Goal: Task Accomplishment & Management: Use online tool/utility

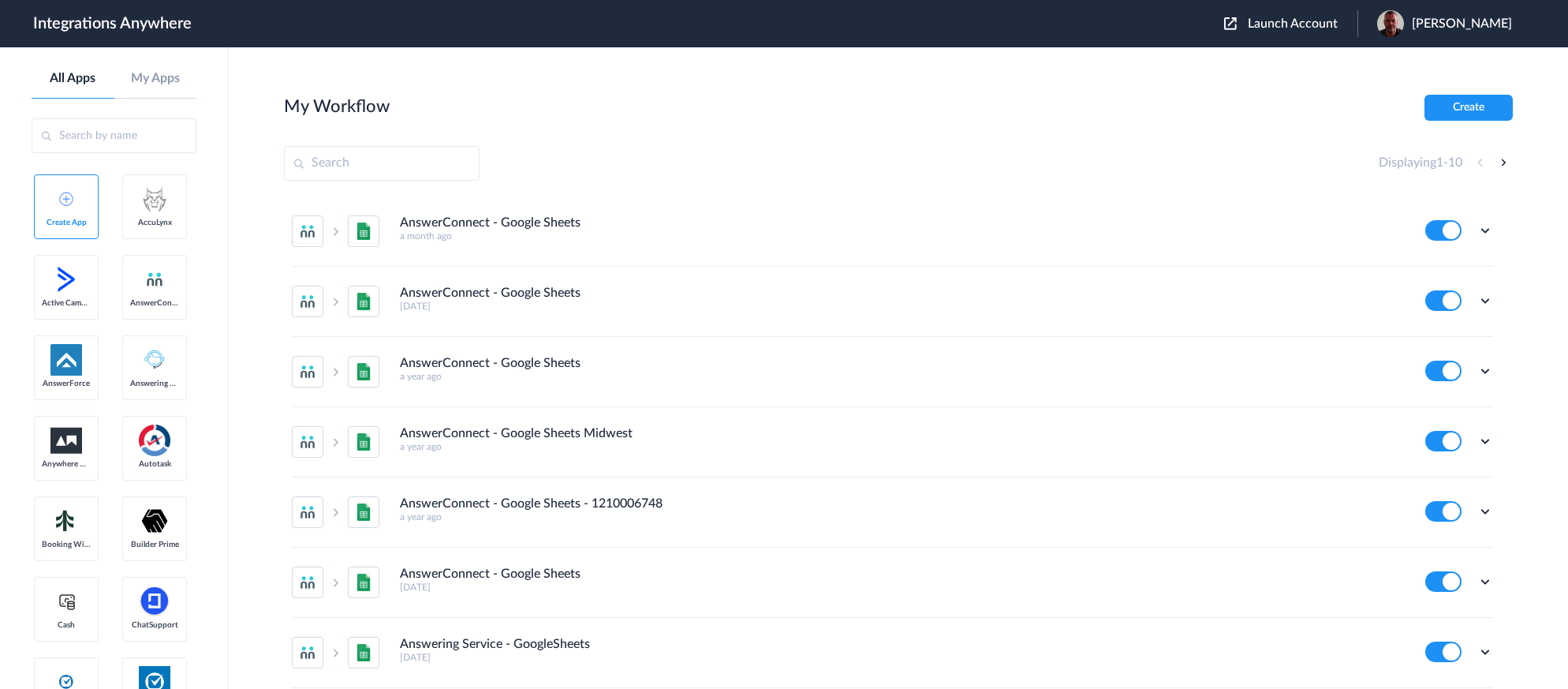
click at [1282, 28] on span "Launch Account" at bounding box center [1292, 23] width 90 height 13
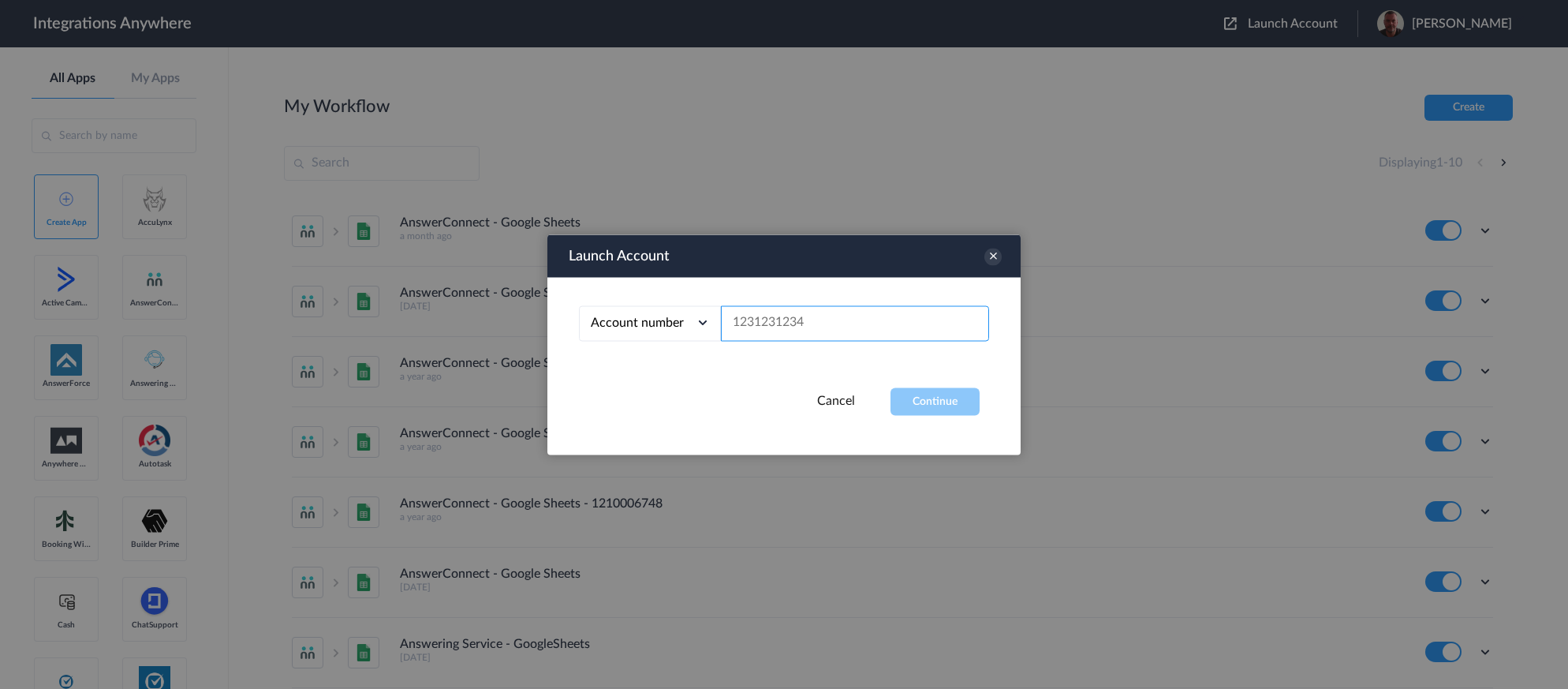
click at [775, 324] on input "text" at bounding box center [855, 323] width 268 height 35
paste input "02046250081"
type input "02046250081"
click at [930, 399] on button "Continue" at bounding box center [935, 401] width 89 height 28
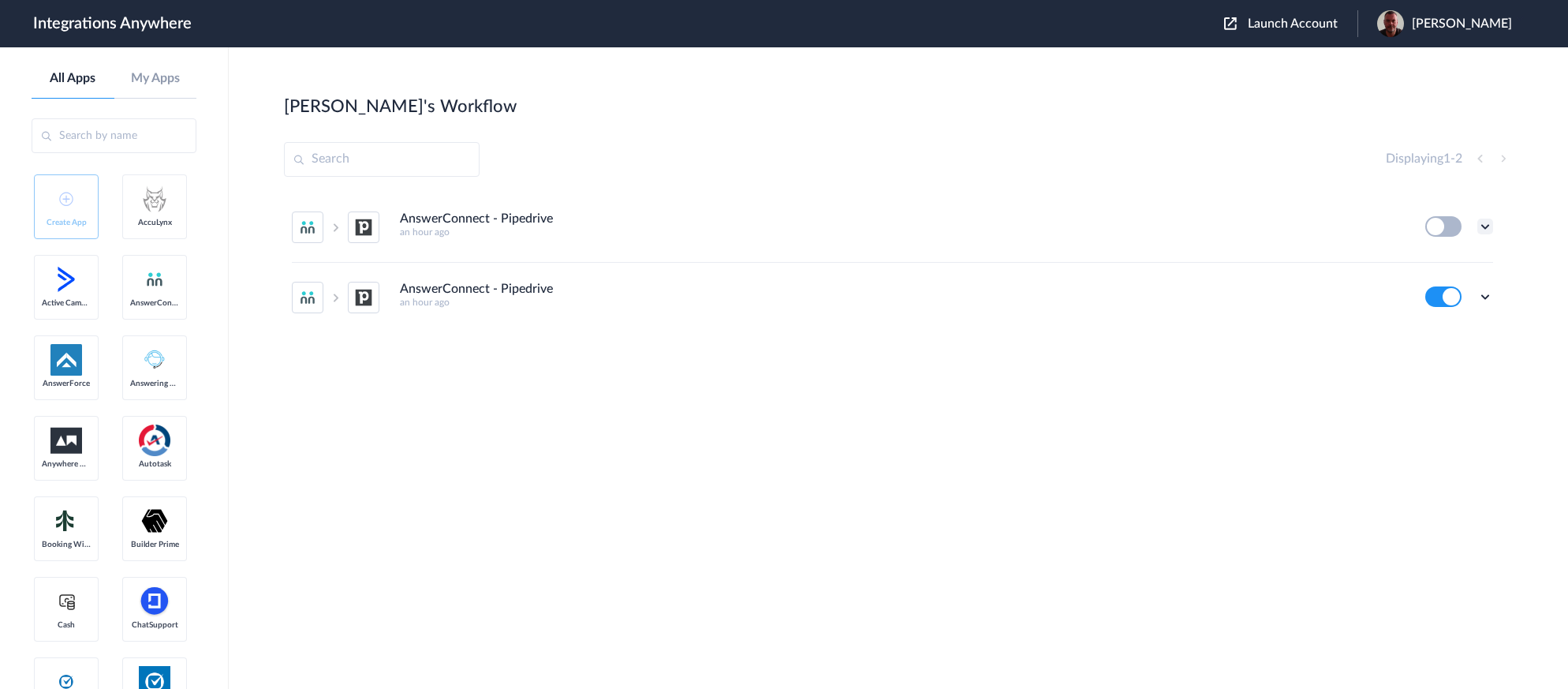
click at [1482, 231] on icon at bounding box center [1485, 226] width 16 height 16
click at [1447, 317] on span "Delete" at bounding box center [1436, 321] width 32 height 11
click at [1413, 319] on link "Are you sure?" at bounding box center [1430, 328] width 56 height 24
click at [1486, 230] on icon at bounding box center [1485, 226] width 16 height 16
click at [1463, 269] on li "Edit" at bounding box center [1442, 263] width 102 height 29
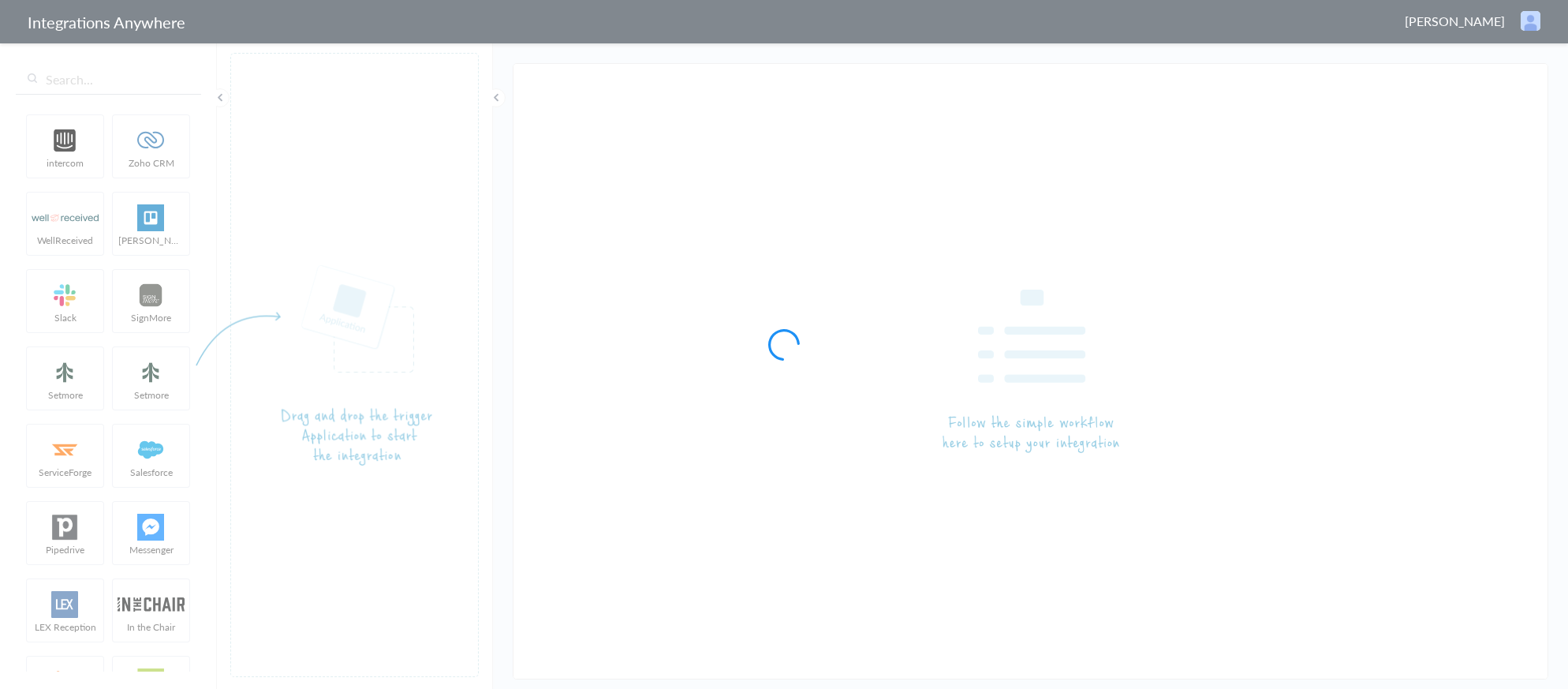
type input "AnswerConnect - Pipedrive"
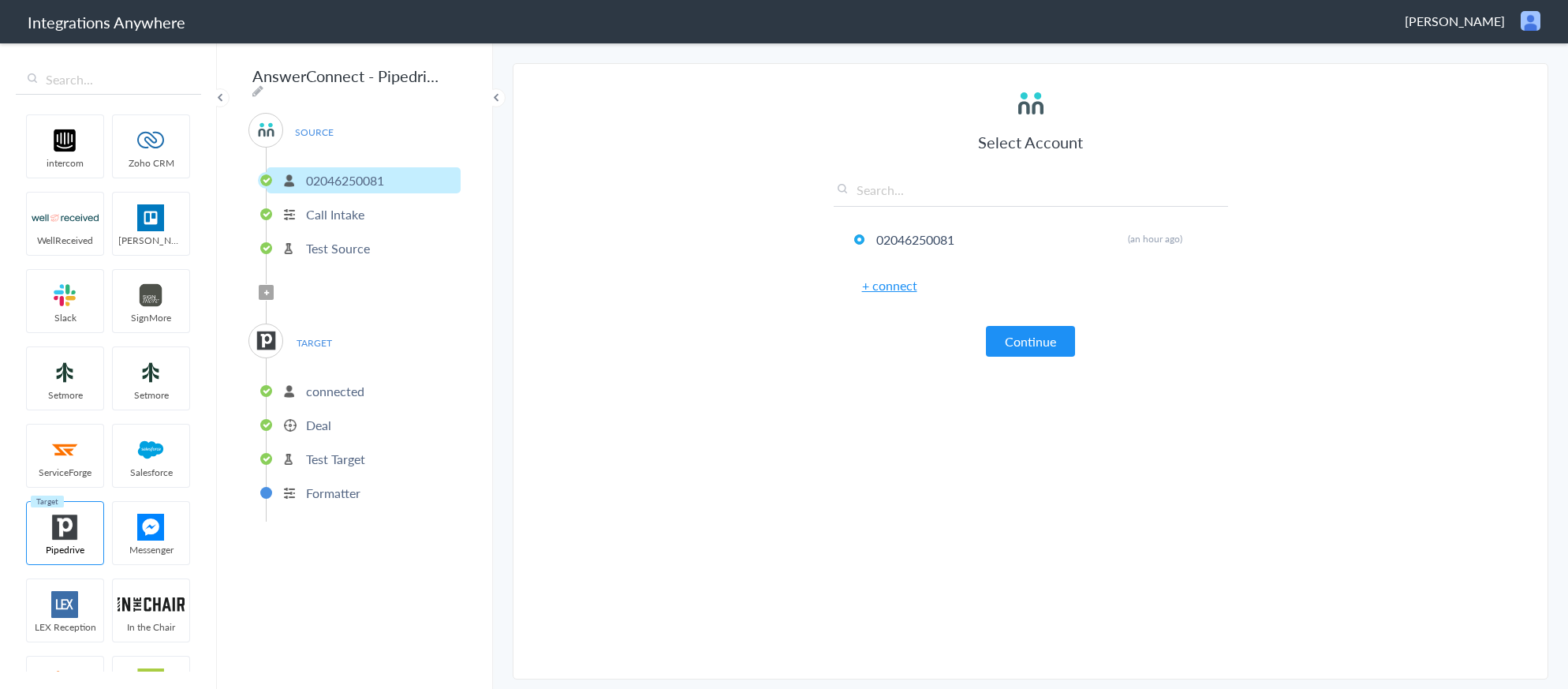
click at [345, 412] on li "Deal" at bounding box center [364, 425] width 194 height 26
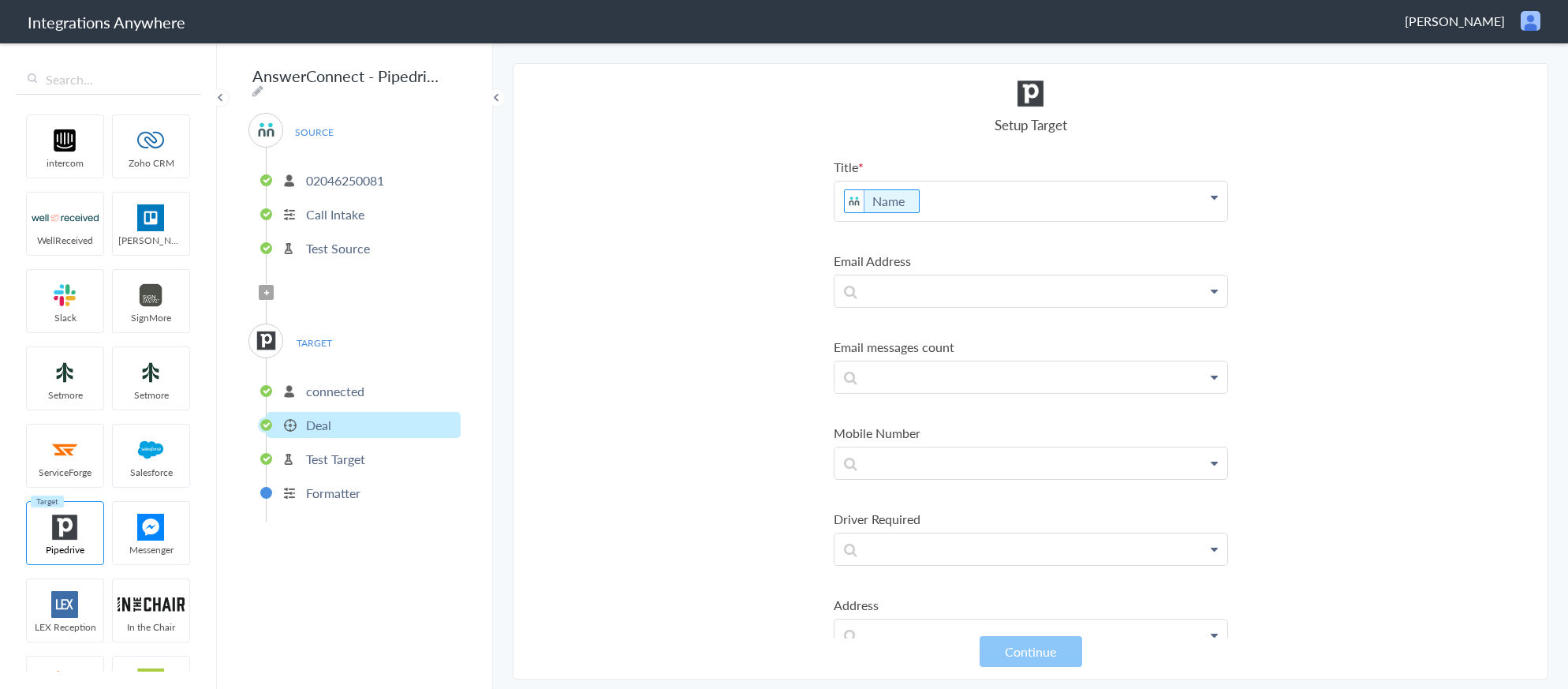
click at [360, 389] on p "connected" at bounding box center [335, 391] width 59 height 18
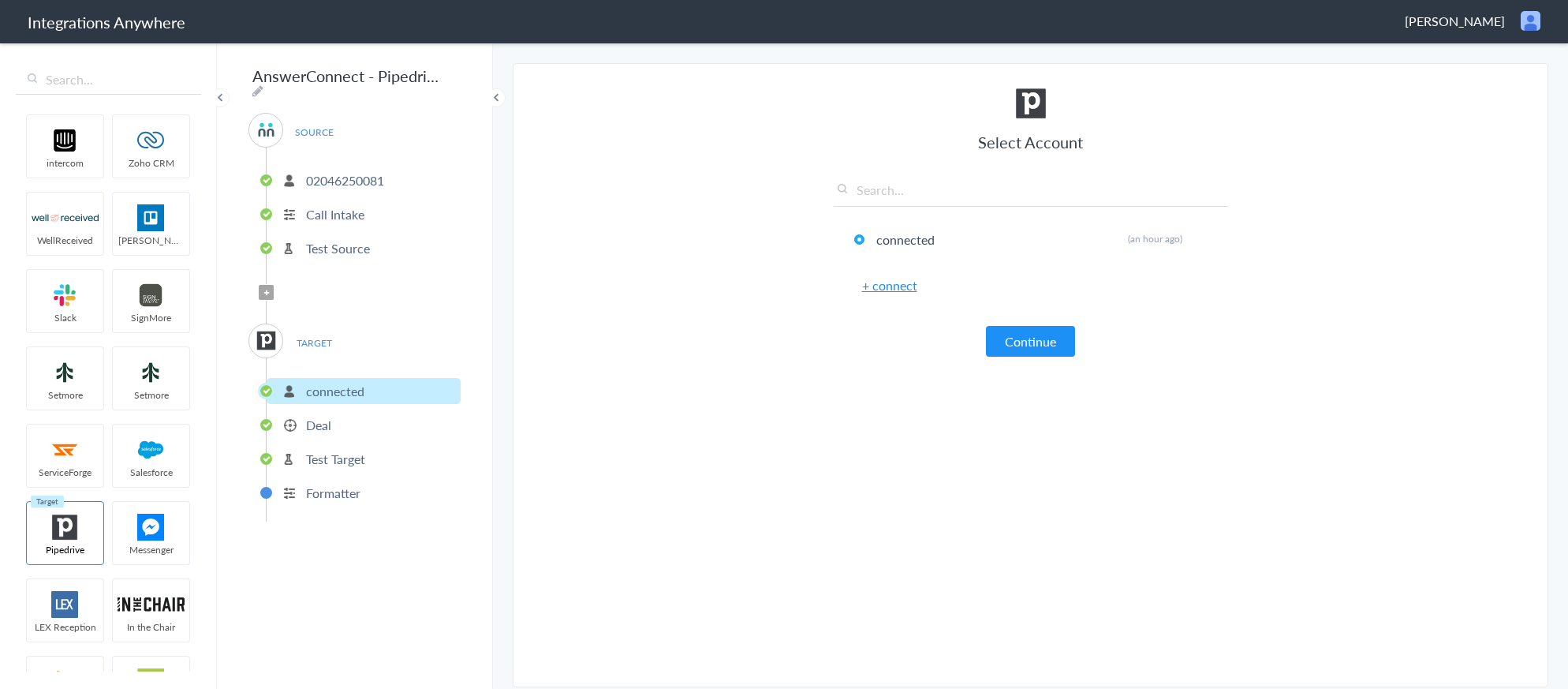
click at [271, 287] on span "Filter Applied" at bounding box center [266, 293] width 15 height 15
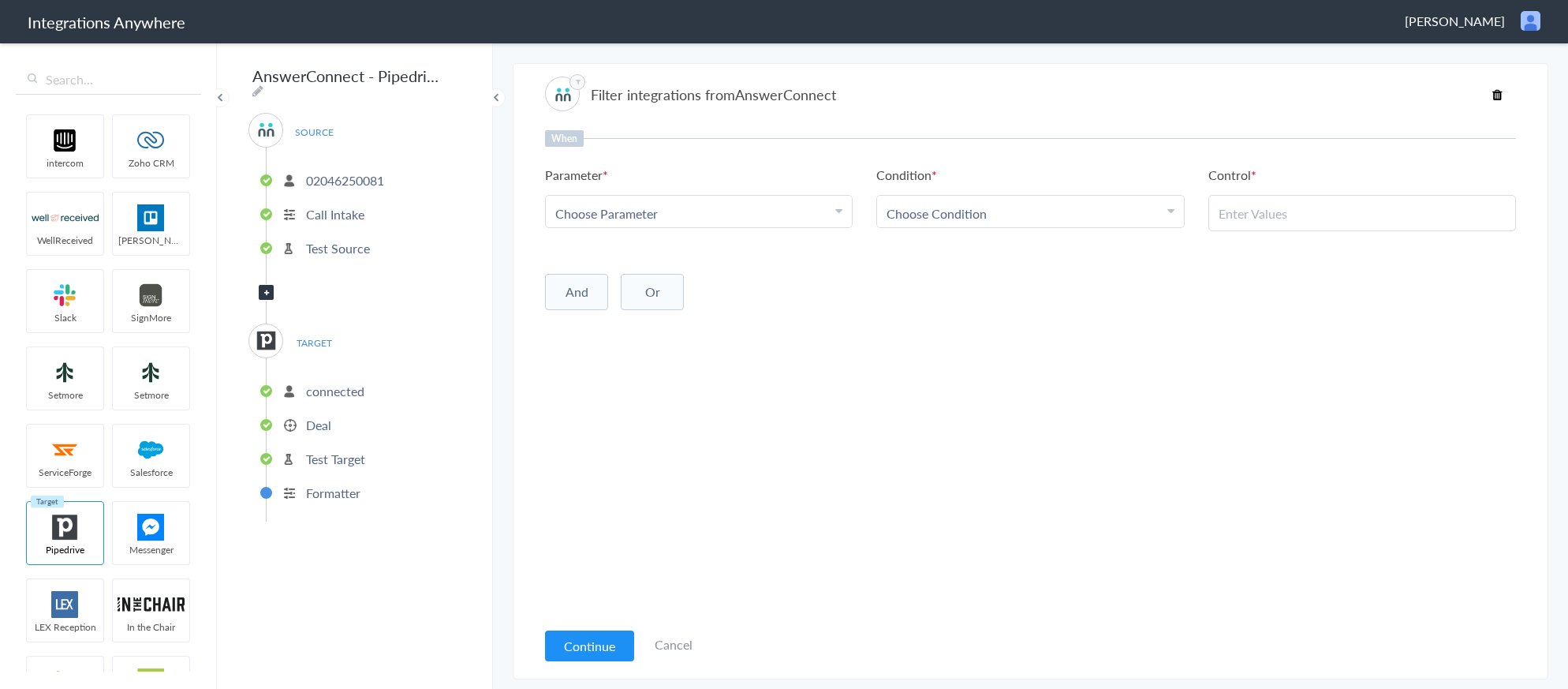
click at [735, 211] on div "Choose Parameter" at bounding box center [699, 214] width 287 height 18
click at [673, 251] on input "text" at bounding box center [699, 256] width 306 height 34
type input "call"
drag, startPoint x: 645, startPoint y: 315, endPoint x: 673, endPoint y: 306, distance: 29.4
click at [645, 315] on link "Call Type" at bounding box center [699, 324] width 306 height 34
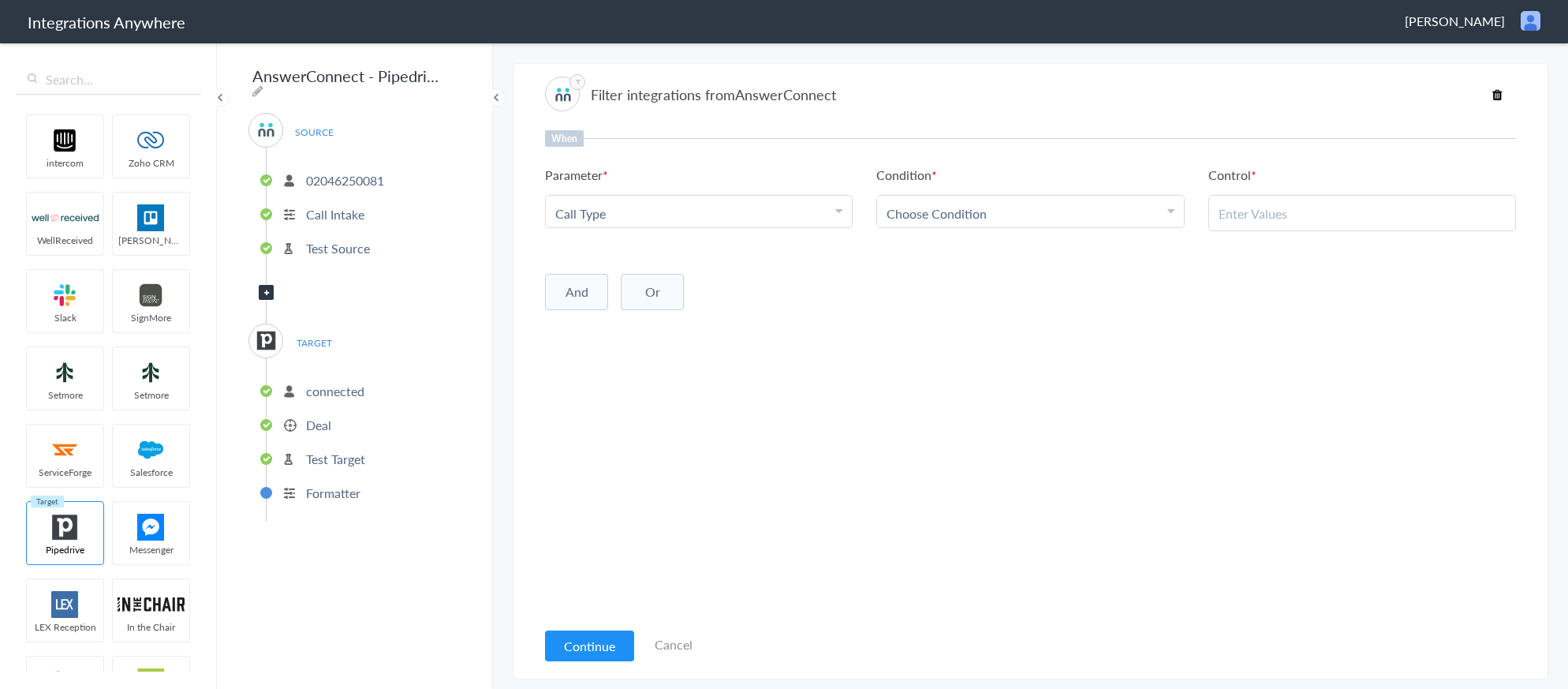
click at [958, 215] on span "Choose Condition" at bounding box center [936, 214] width 101 height 18
click at [952, 313] on link "Does Not Contains" at bounding box center [1029, 324] width 306 height 34
click at [1256, 216] on input "text" at bounding box center [1362, 214] width 287 height 18
paste input "Bright Horizon Calls"
type input "Bright Horizon Calls"
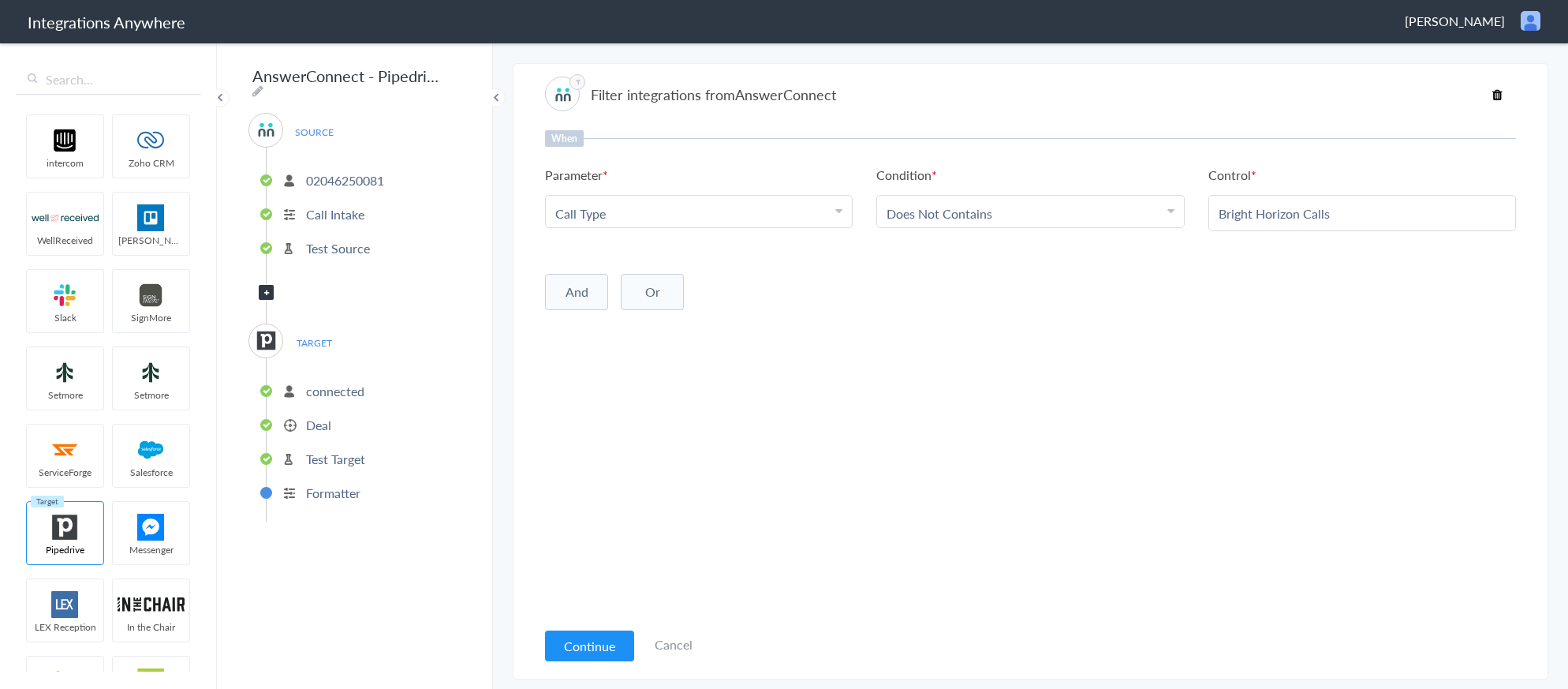
click at [573, 293] on button "And" at bounding box center [576, 292] width 63 height 36
click at [615, 320] on span "Choose Parameter" at bounding box center [606, 325] width 102 height 18
click at [619, 360] on input "text" at bounding box center [699, 368] width 306 height 34
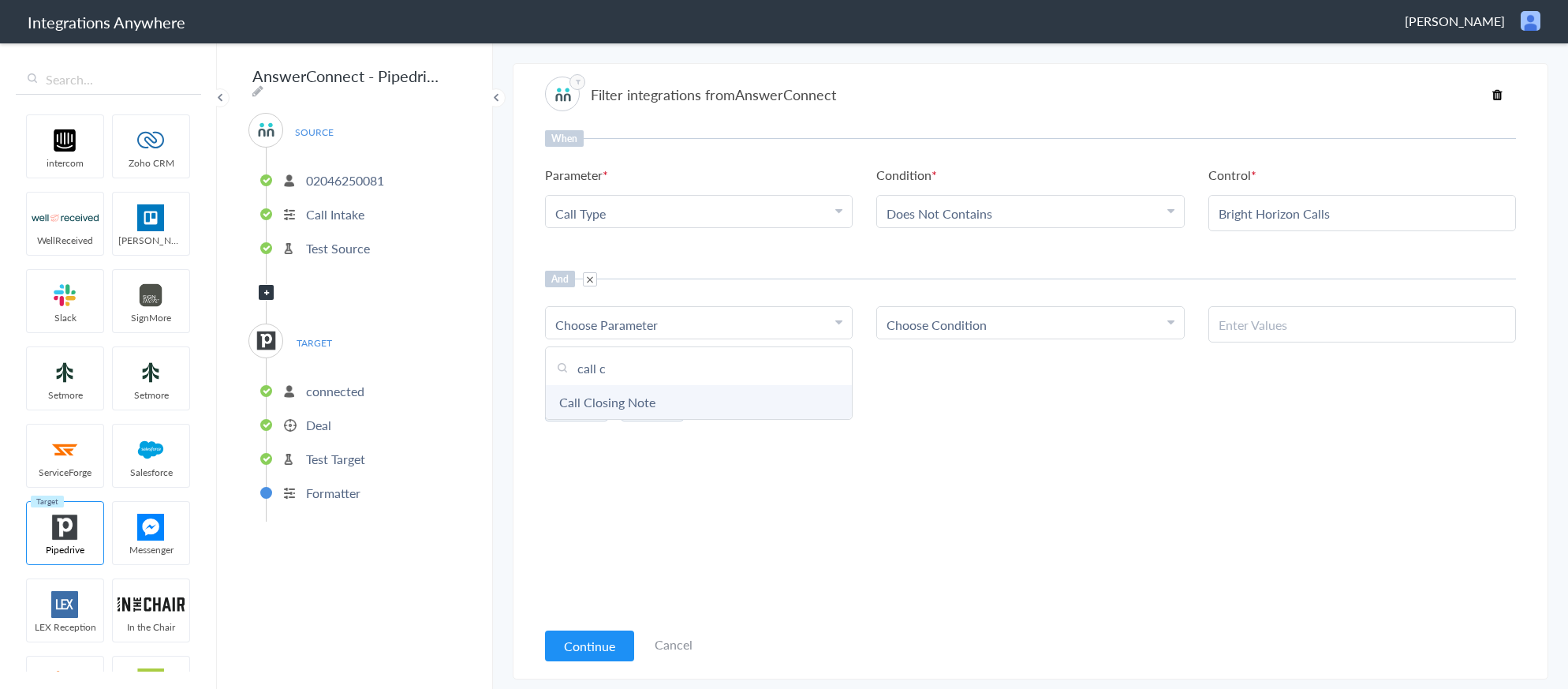
type input "call c"
drag, startPoint x: 639, startPoint y: 396, endPoint x: 654, endPoint y: 392, distance: 15.5
click at [640, 396] on link "Call Closing Note" at bounding box center [699, 402] width 306 height 34
click at [952, 329] on span "Choose Condition" at bounding box center [936, 325] width 101 height 18
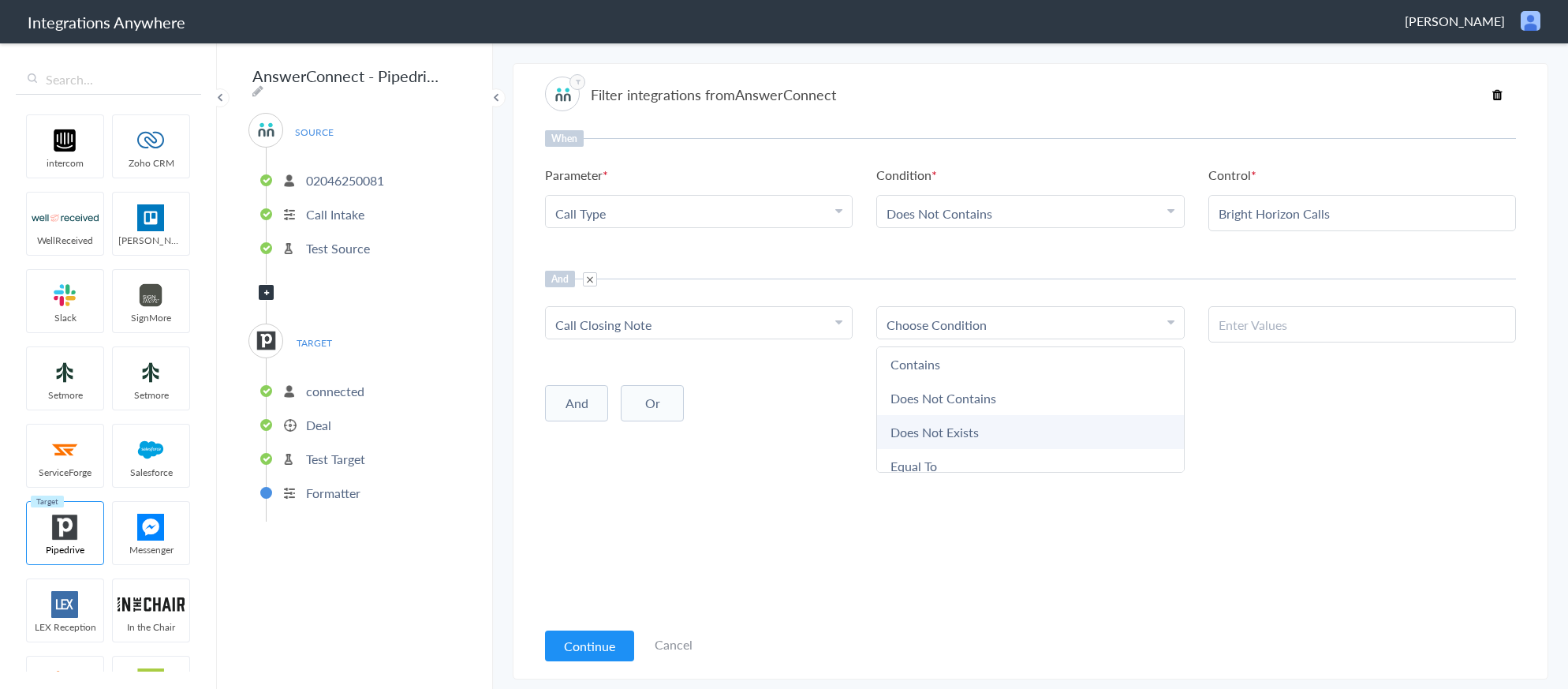
click at [948, 428] on link "Does Not Exists" at bounding box center [1029, 432] width 306 height 34
click at [585, 646] on button "Continue" at bounding box center [590, 645] width 89 height 31
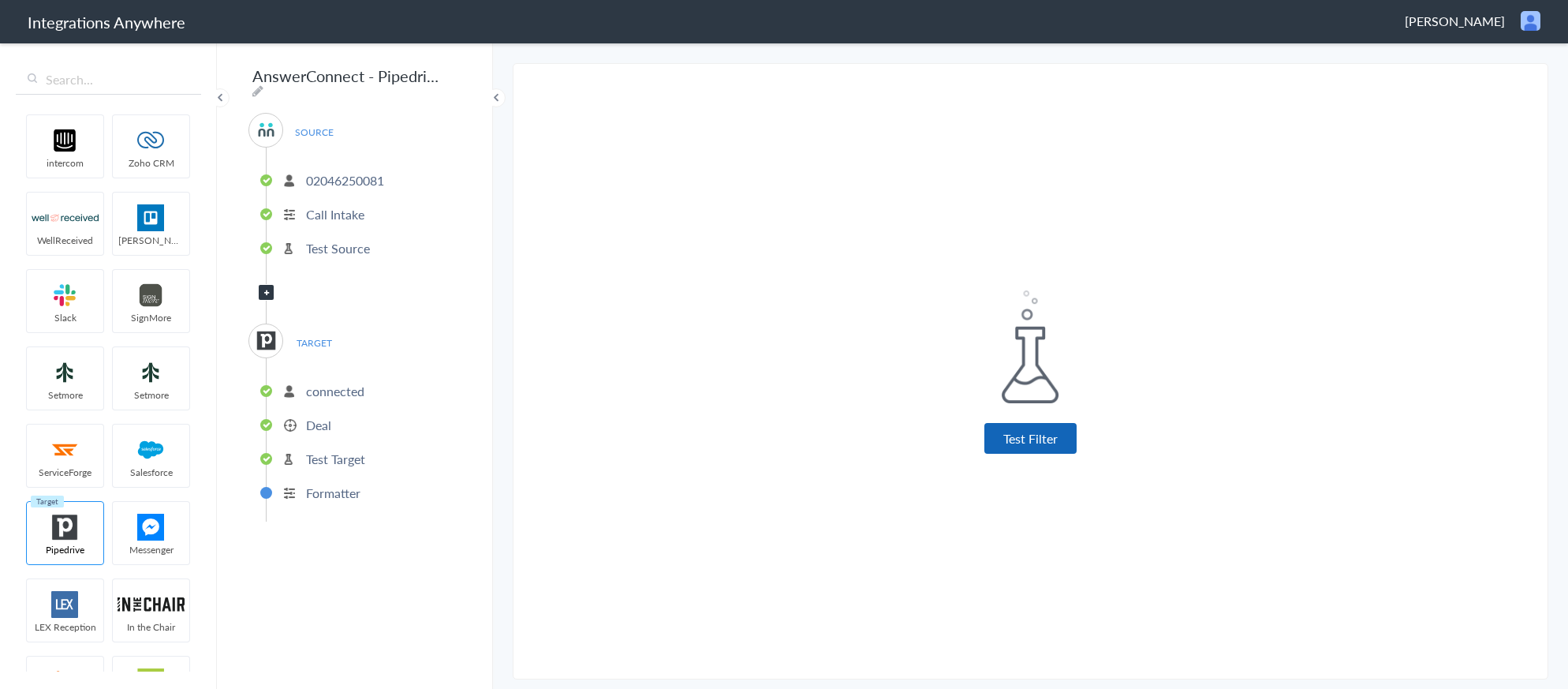
click at [1029, 440] on button "Test Filter" at bounding box center [1030, 438] width 92 height 31
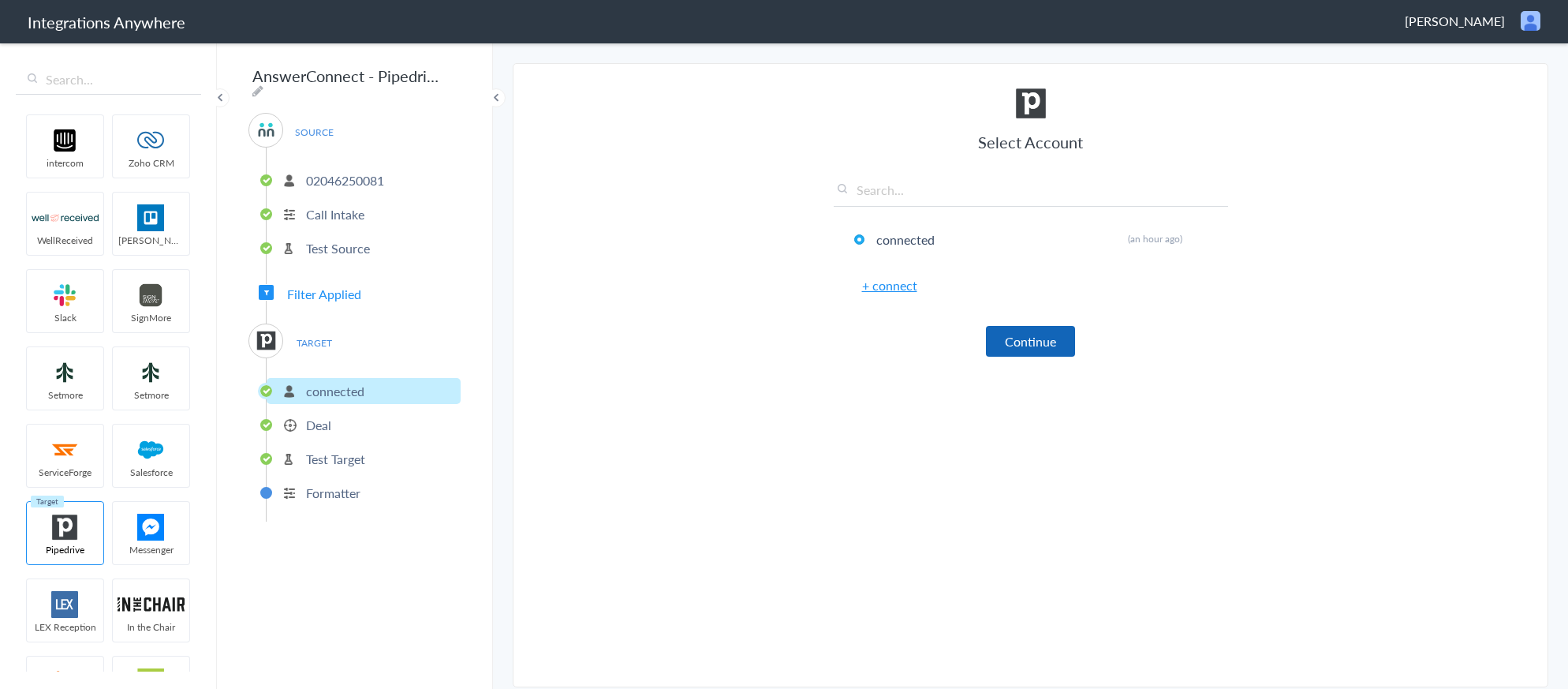
click at [1029, 354] on button "Continue" at bounding box center [1030, 341] width 89 height 31
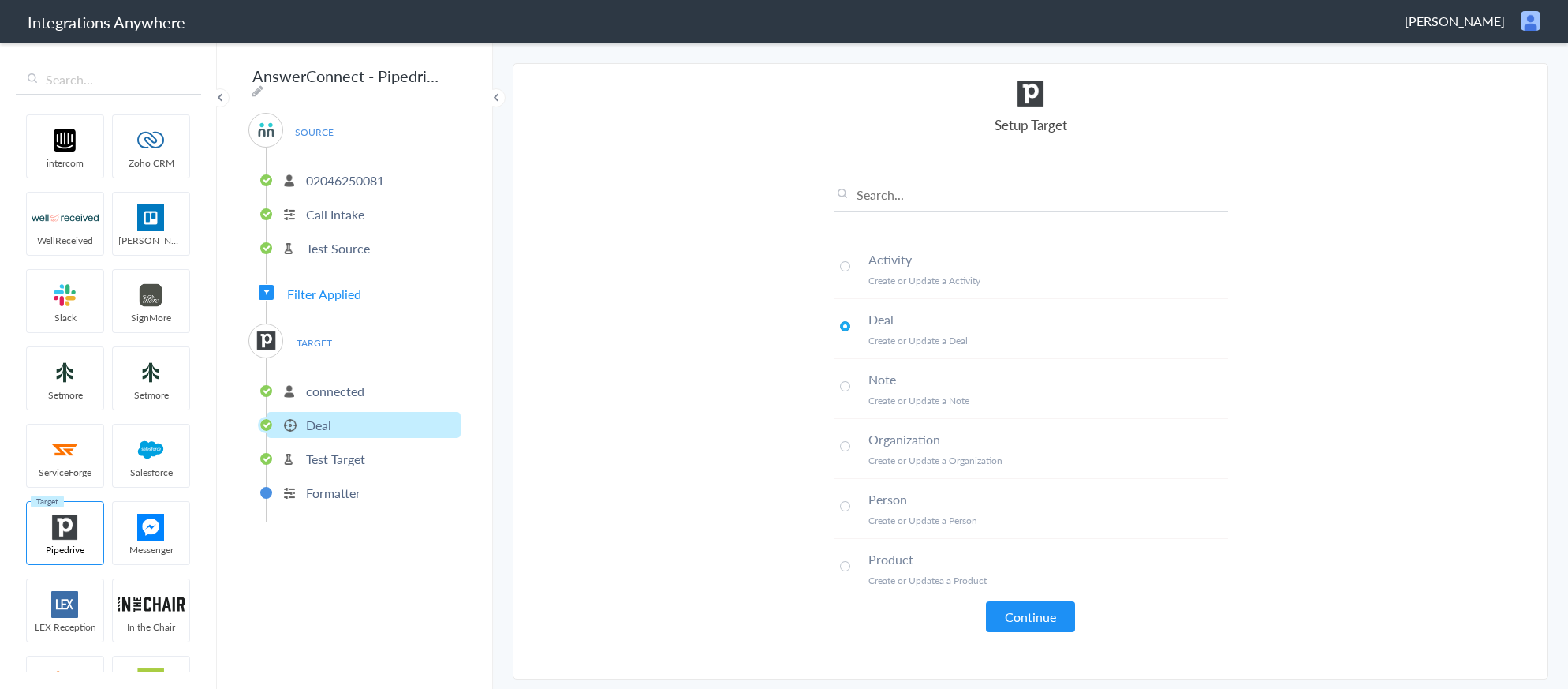
click at [1016, 604] on button "Continue" at bounding box center [1030, 617] width 89 height 31
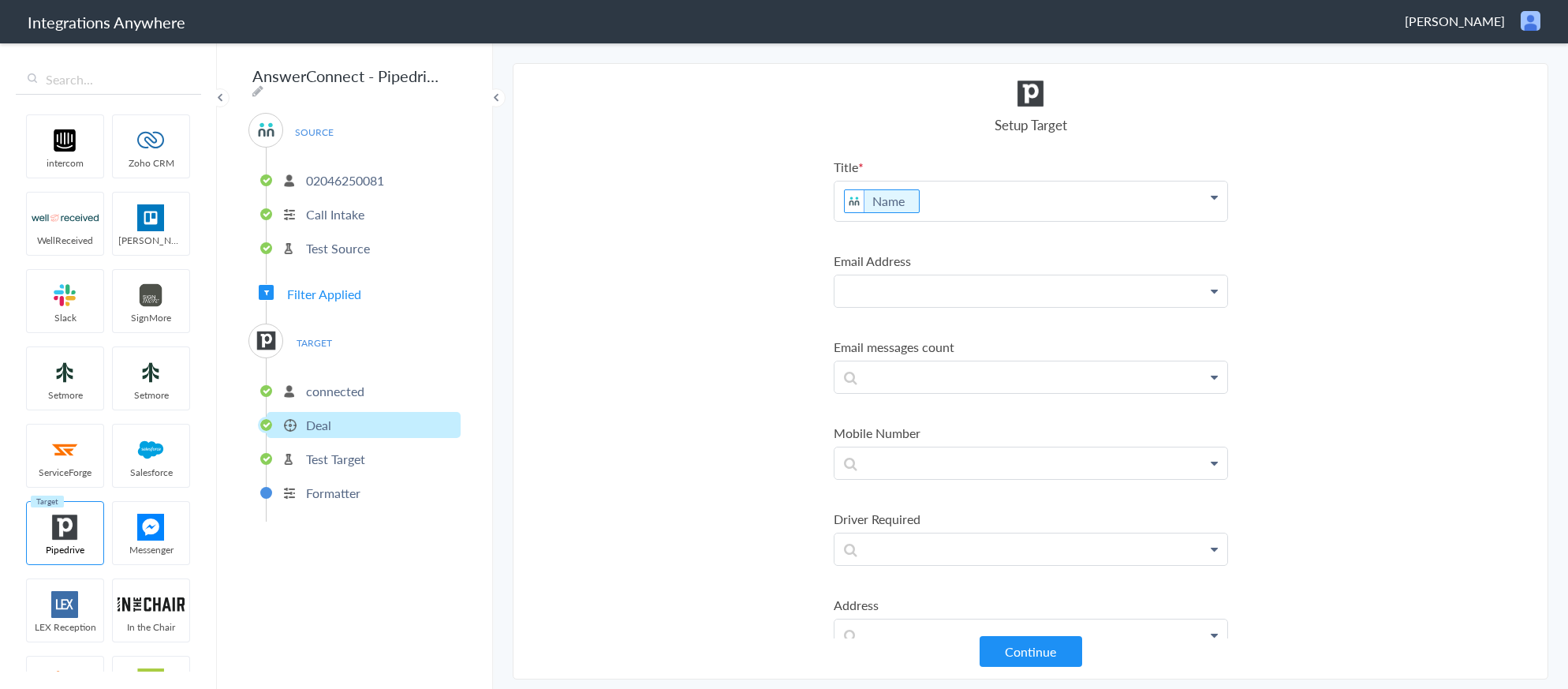
click at [1042, 293] on p at bounding box center [1030, 292] width 393 height 32
click at [984, 365] on link "Email" at bounding box center [1030, 370] width 393 height 34
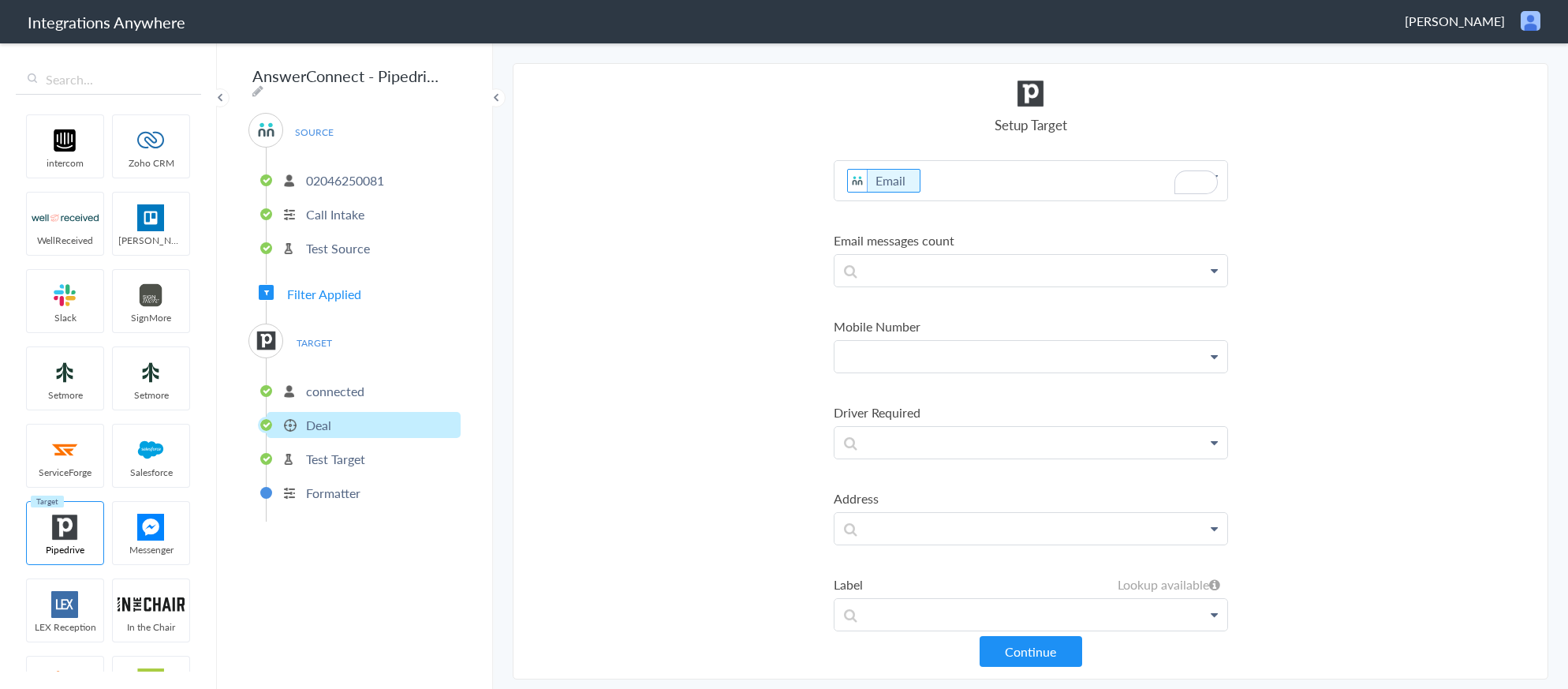
click at [1009, 355] on p at bounding box center [1030, 357] width 393 height 32
click at [938, 472] on link "Phone" at bounding box center [1030, 470] width 393 height 34
click at [1010, 370] on p at bounding box center [1030, 361] width 393 height 32
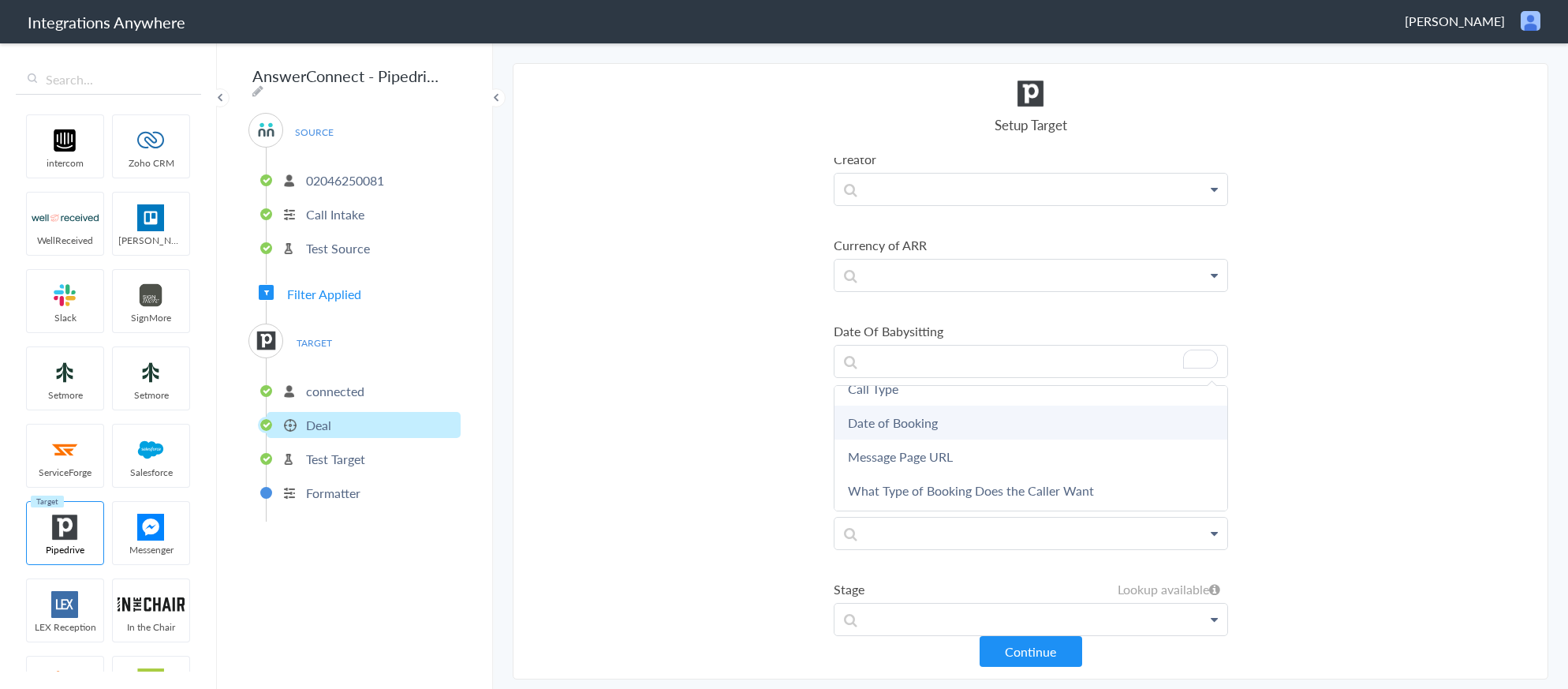
click at [953, 427] on link "Date of Booking" at bounding box center [1030, 422] width 393 height 34
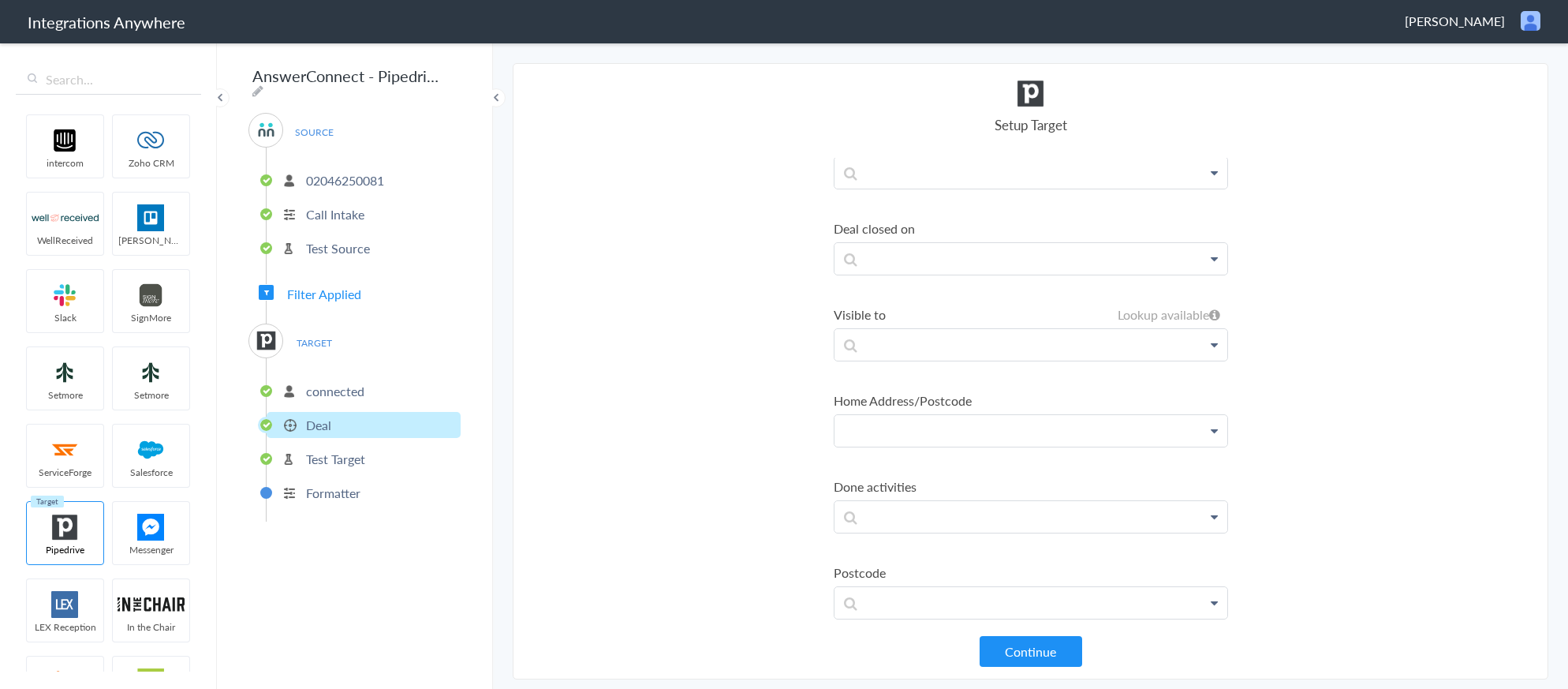
click at [989, 438] on p at bounding box center [1030, 431] width 393 height 32
click at [972, 461] on link "Postal Code" at bounding box center [1030, 476] width 393 height 34
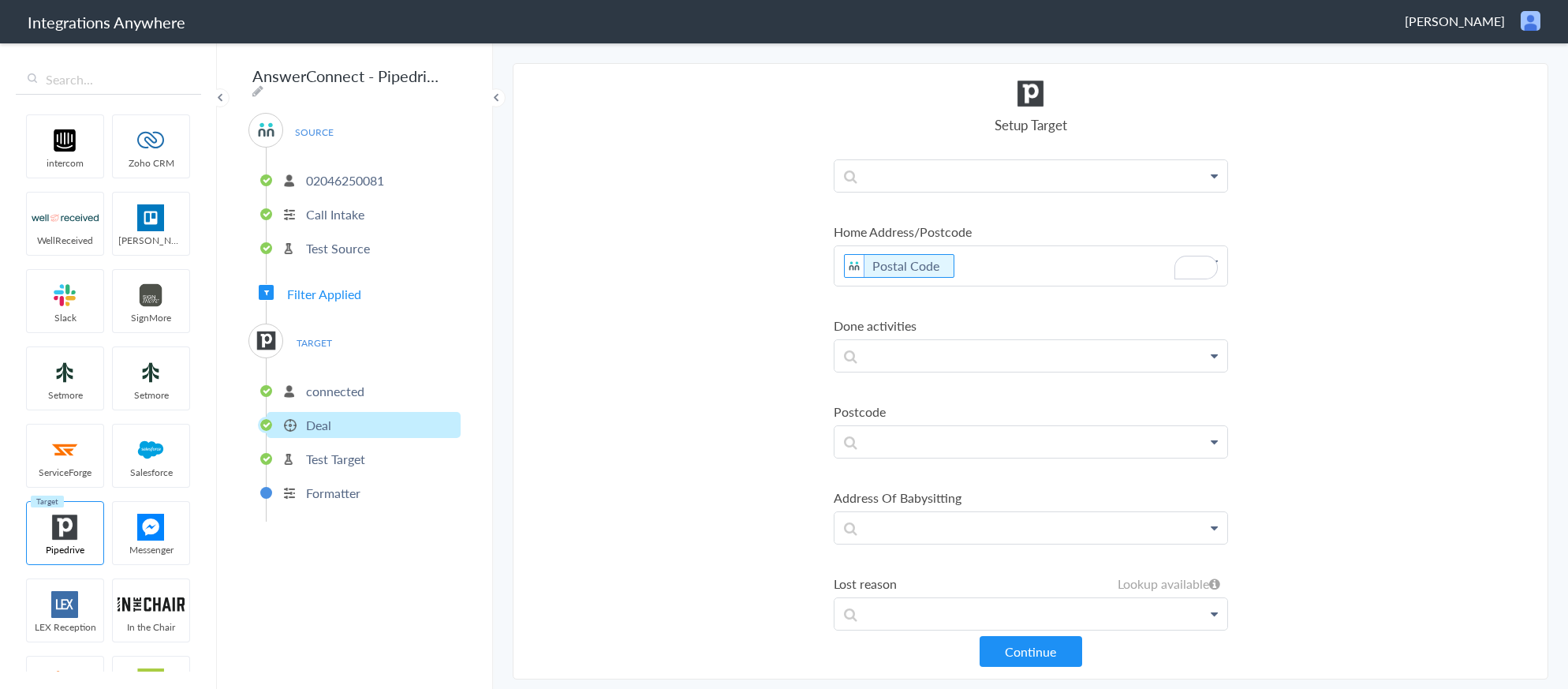
click at [997, 270] on p "Postal Code" at bounding box center [1030, 266] width 393 height 39
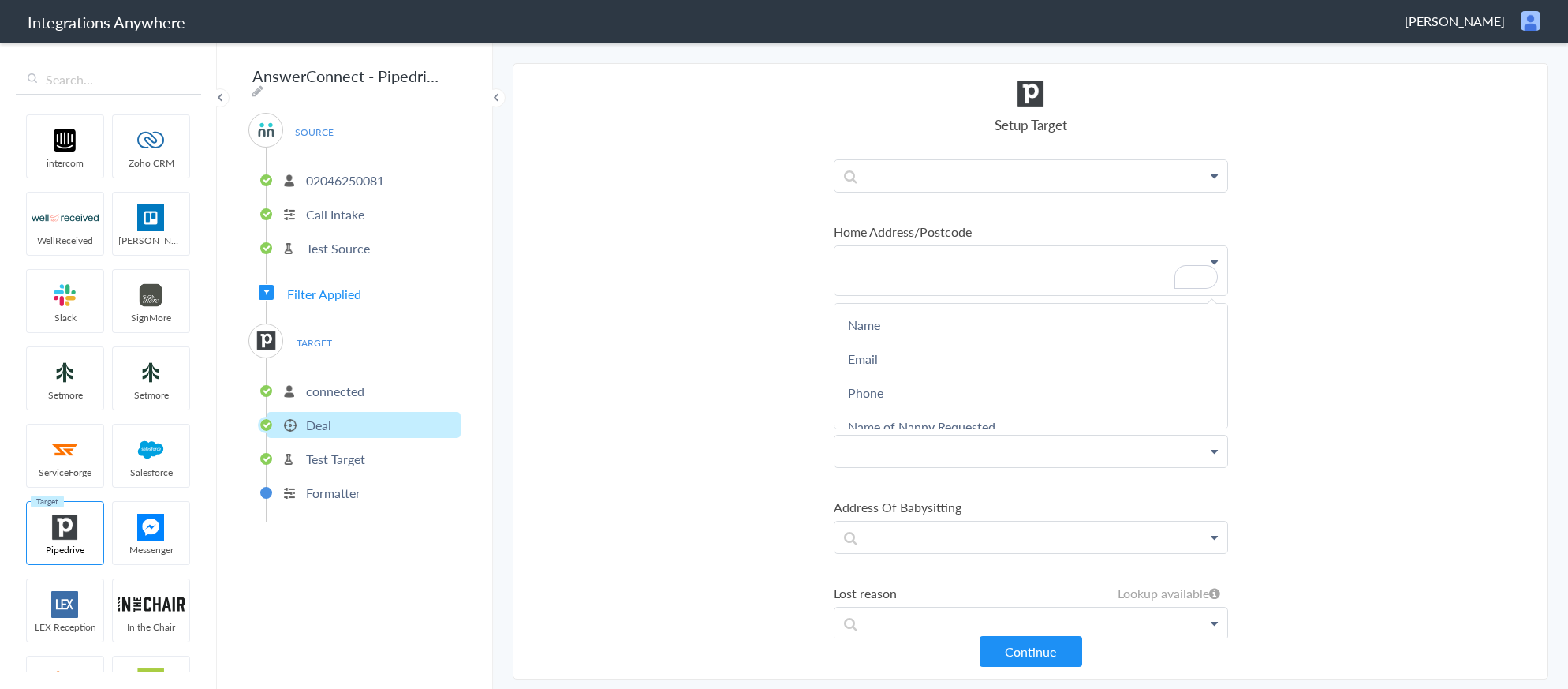
click at [984, 448] on p at bounding box center [1030, 452] width 393 height 32
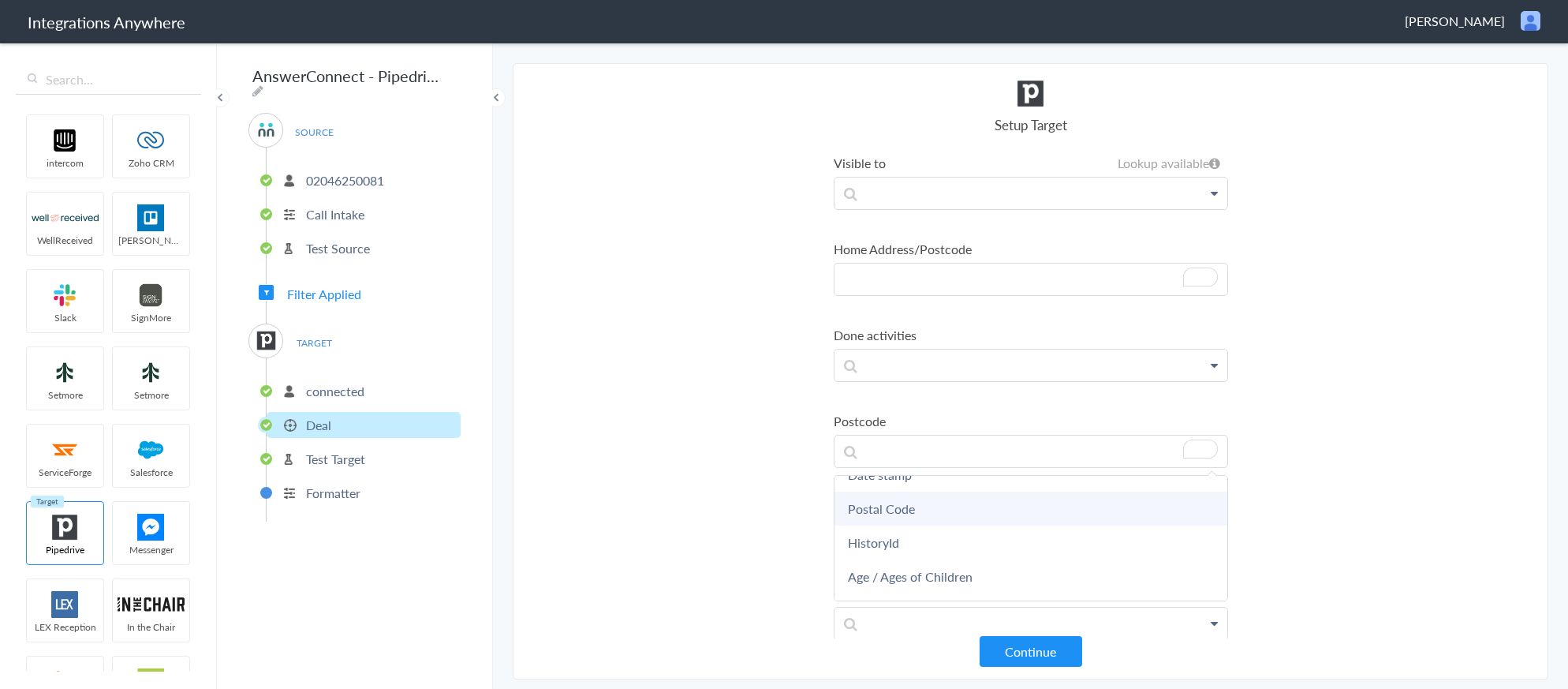
click at [913, 509] on link "Postal Code" at bounding box center [1030, 509] width 393 height 34
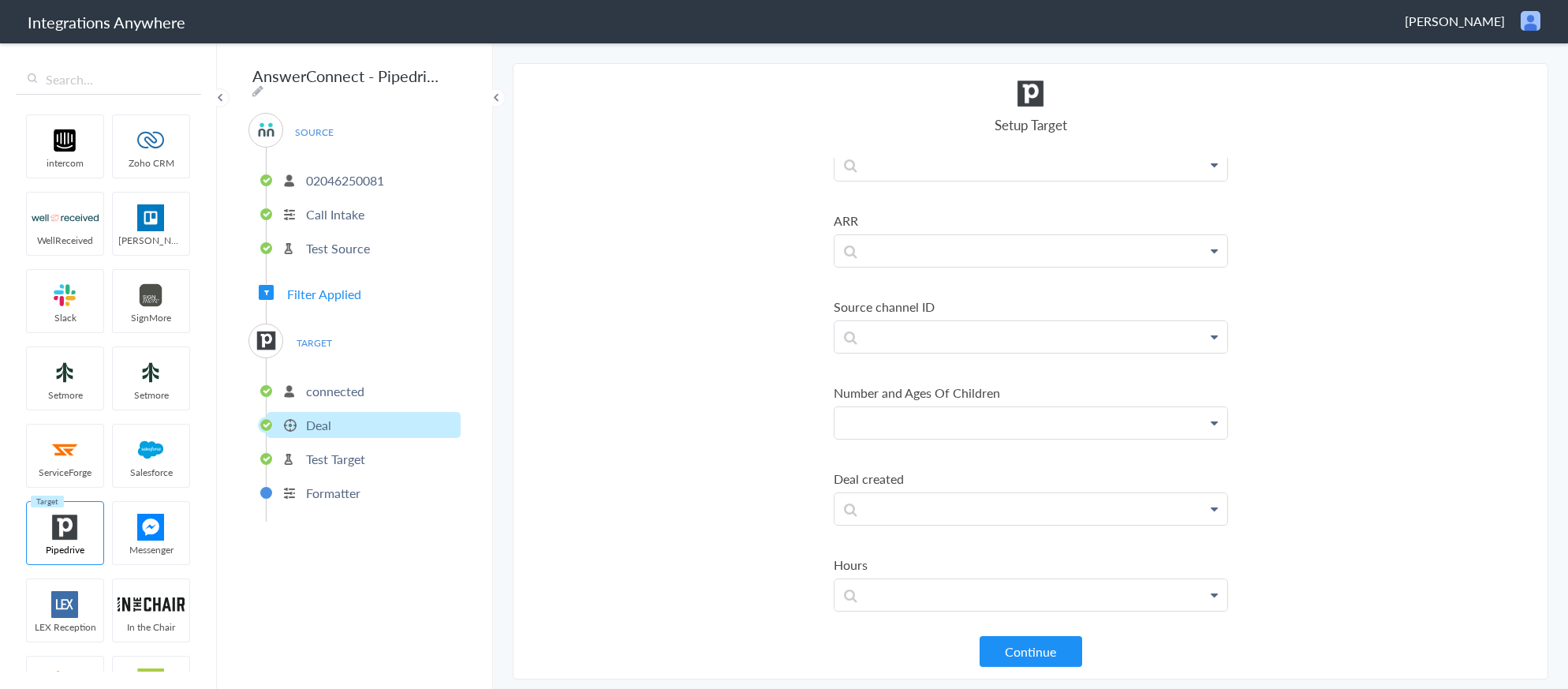
click at [983, 430] on p at bounding box center [1030, 423] width 393 height 32
click at [361, 177] on p "02046250081" at bounding box center [344, 180] width 78 height 18
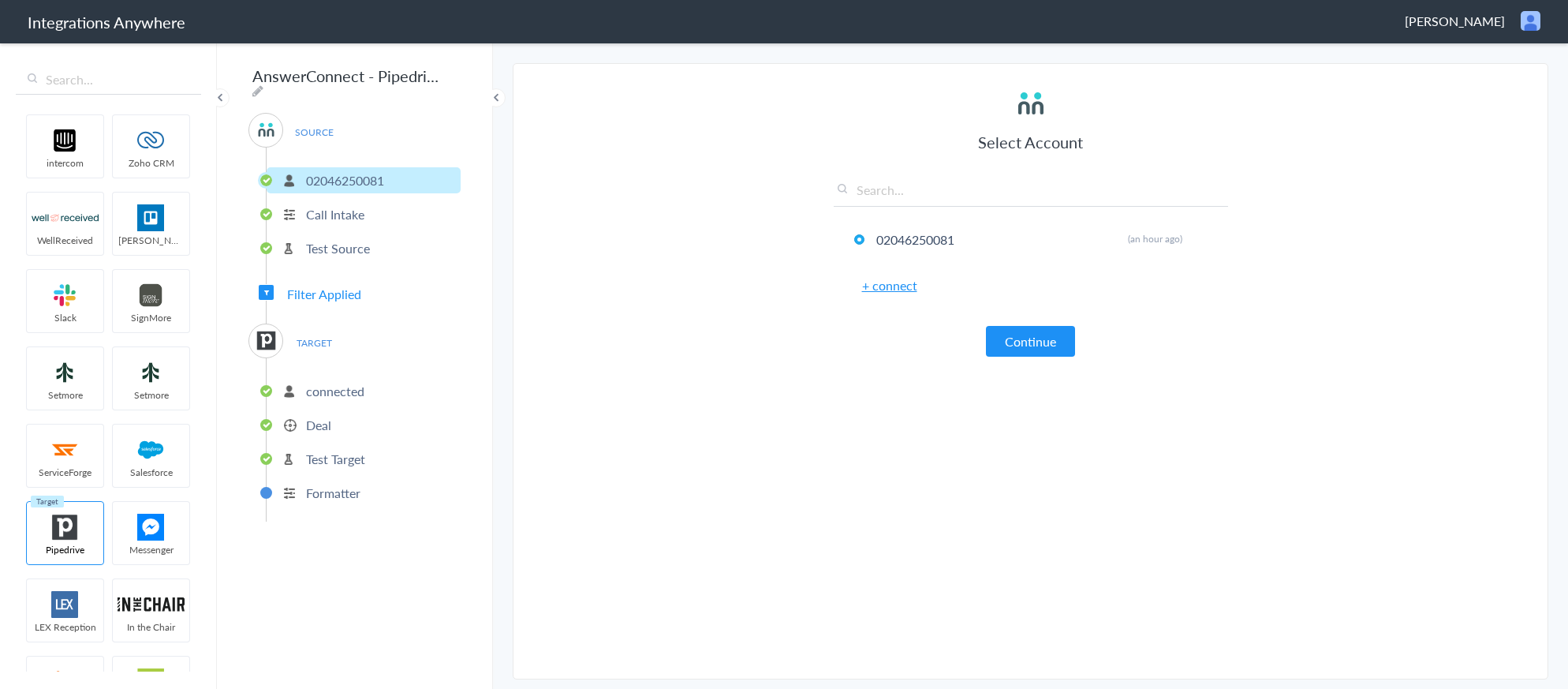
scroll to position [785, 0]
click at [1012, 347] on button "Continue" at bounding box center [1030, 341] width 89 height 31
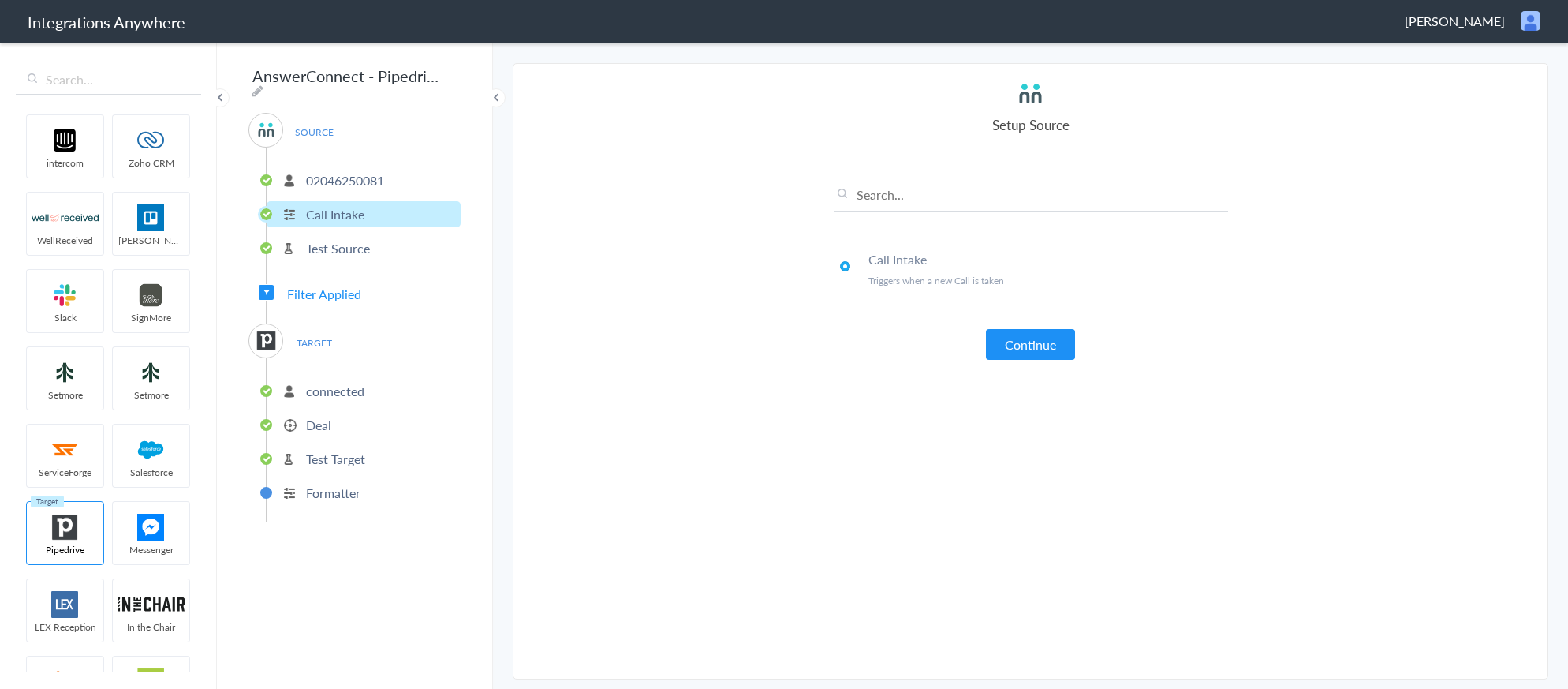
click at [1012, 347] on button "Continue" at bounding box center [1030, 344] width 89 height 31
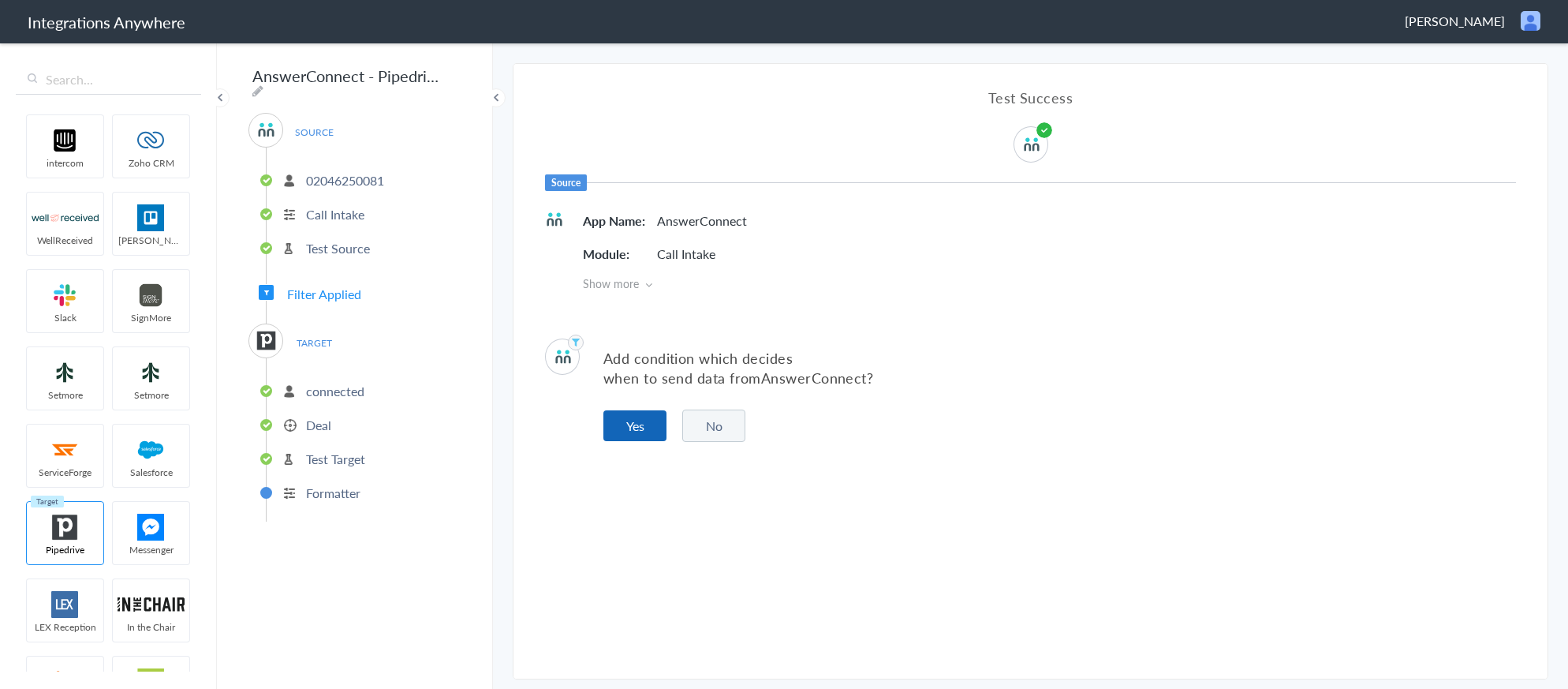
click at [655, 425] on button "Yes" at bounding box center [634, 426] width 63 height 31
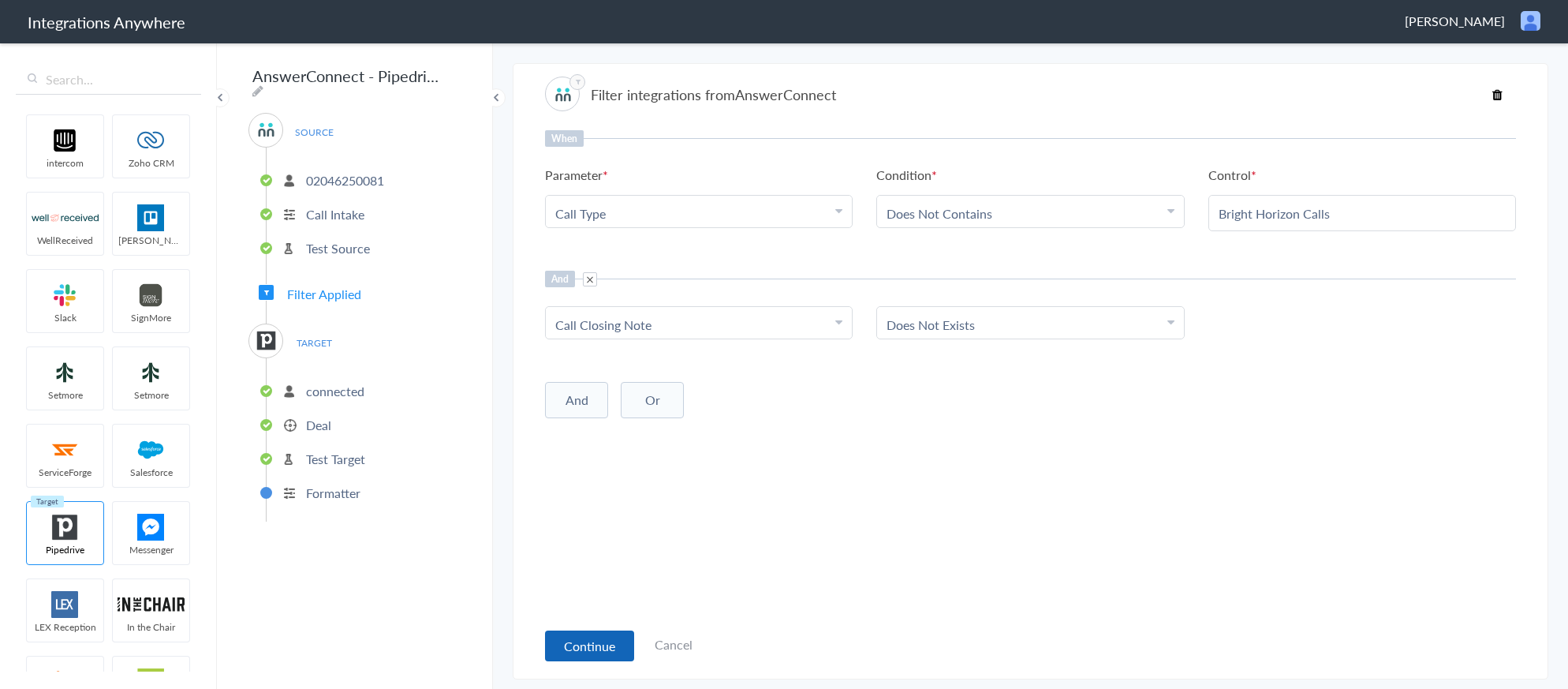
click at [588, 640] on button "Continue" at bounding box center [590, 645] width 89 height 31
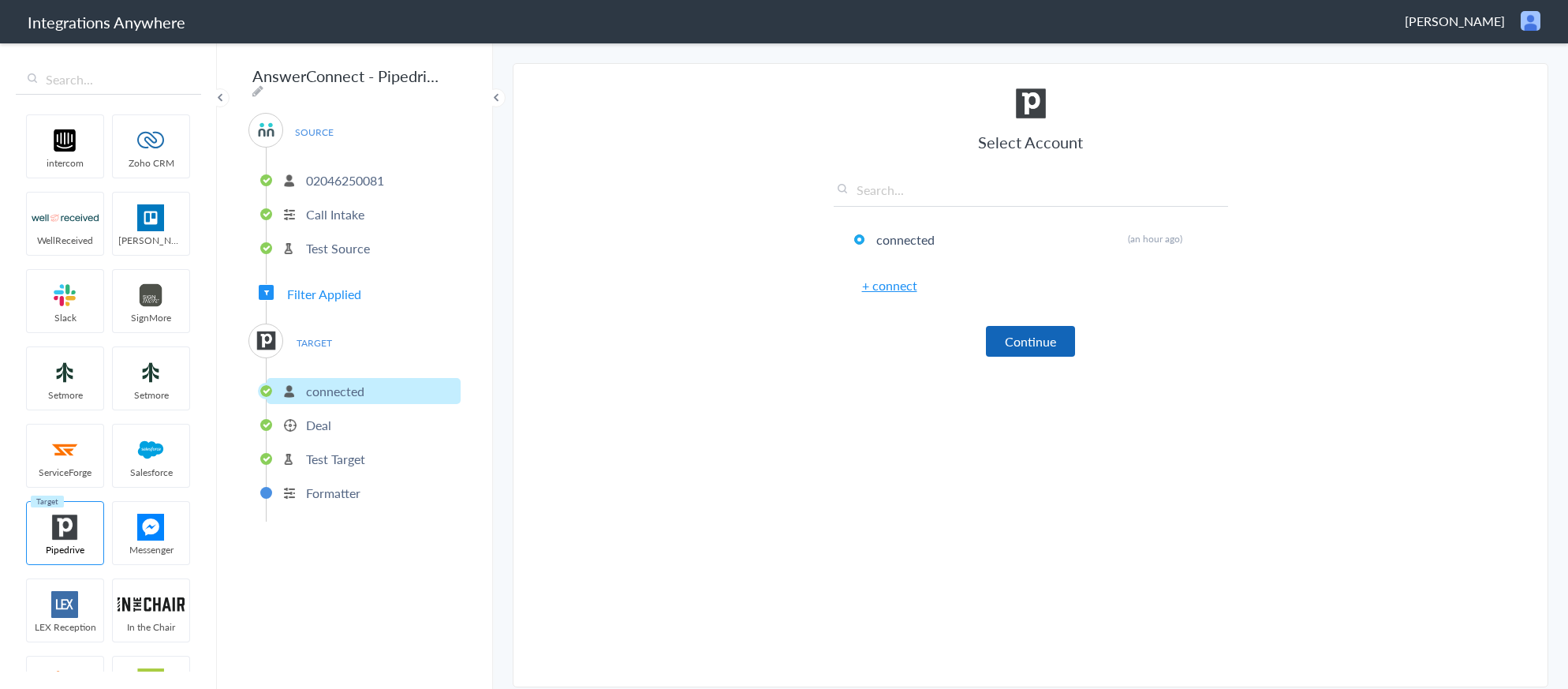
click at [1040, 335] on button "Continue" at bounding box center [1030, 341] width 89 height 31
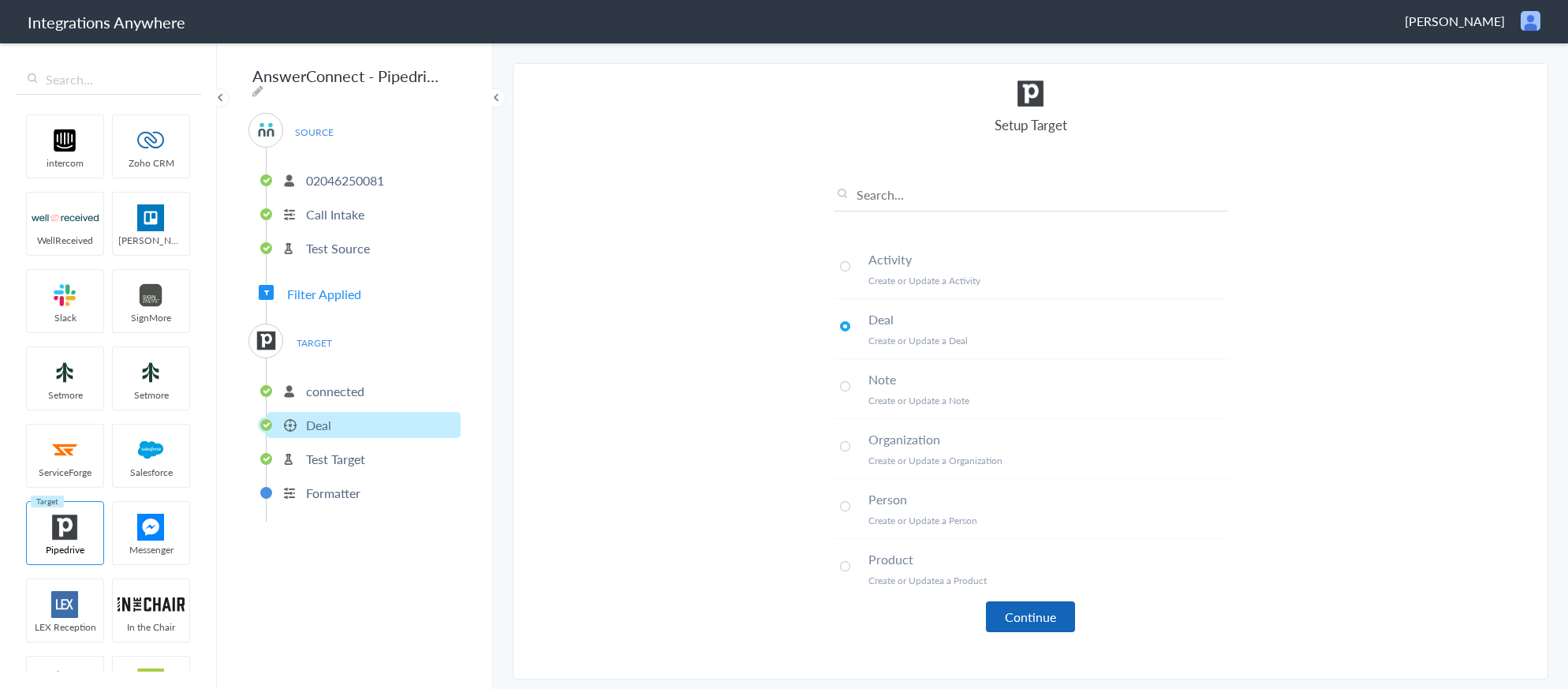
click at [1018, 612] on button "Continue" at bounding box center [1030, 617] width 89 height 31
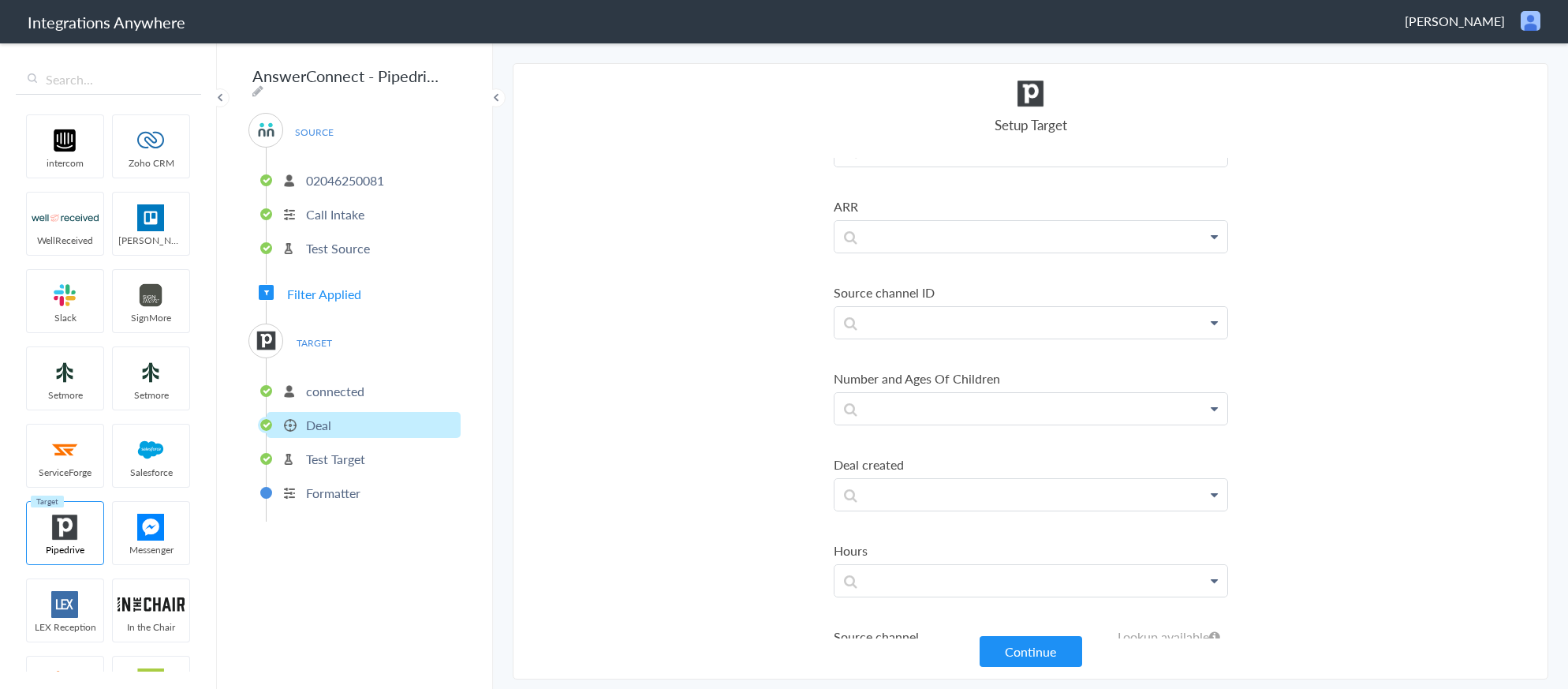
scroll to position [2684, 0]
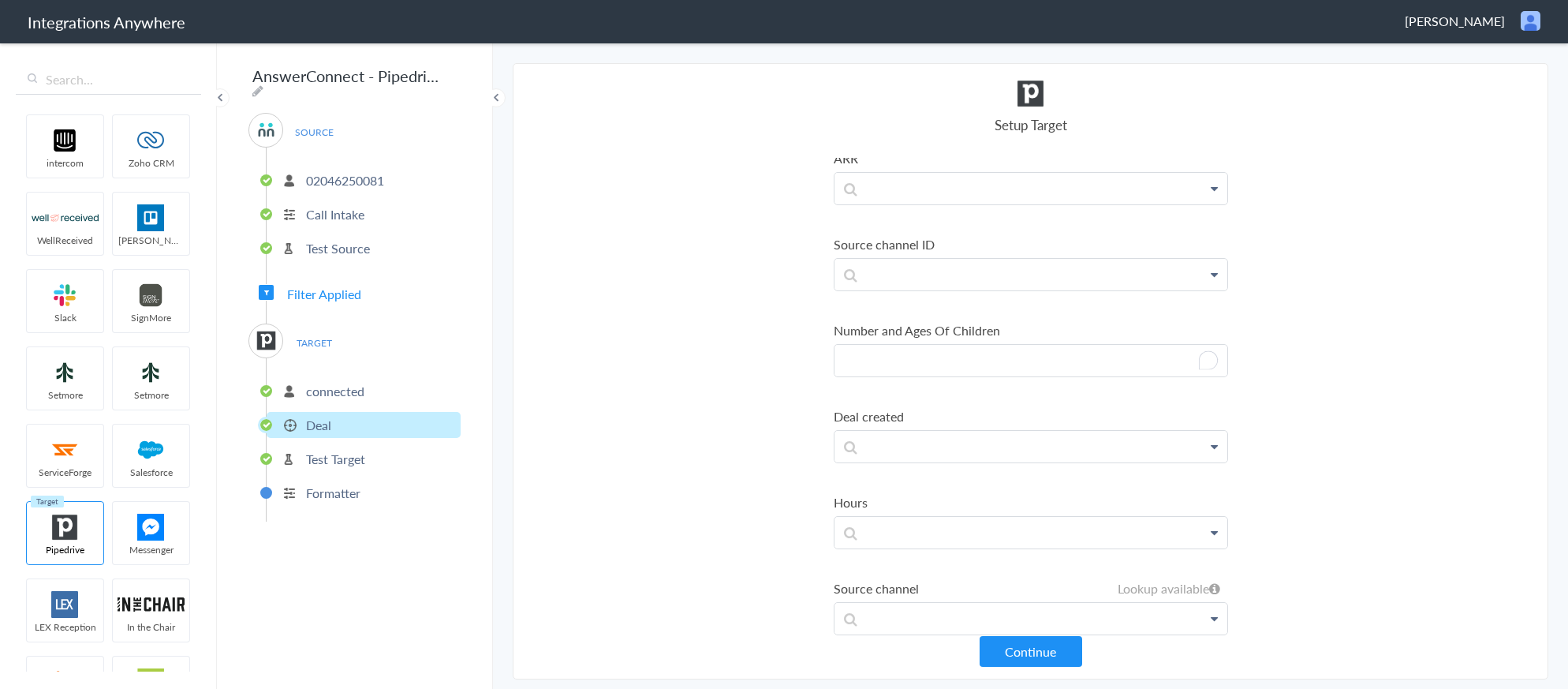
click at [1018, 359] on p "To enrich screen reader interactions, please activate Accessibility in Grammarl…" at bounding box center [1030, 361] width 393 height 32
click at [975, 409] on link "Number of children" at bounding box center [1030, 406] width 393 height 34
click at [1125, 362] on p "Number of Children: Number of children" at bounding box center [1030, 365] width 393 height 39
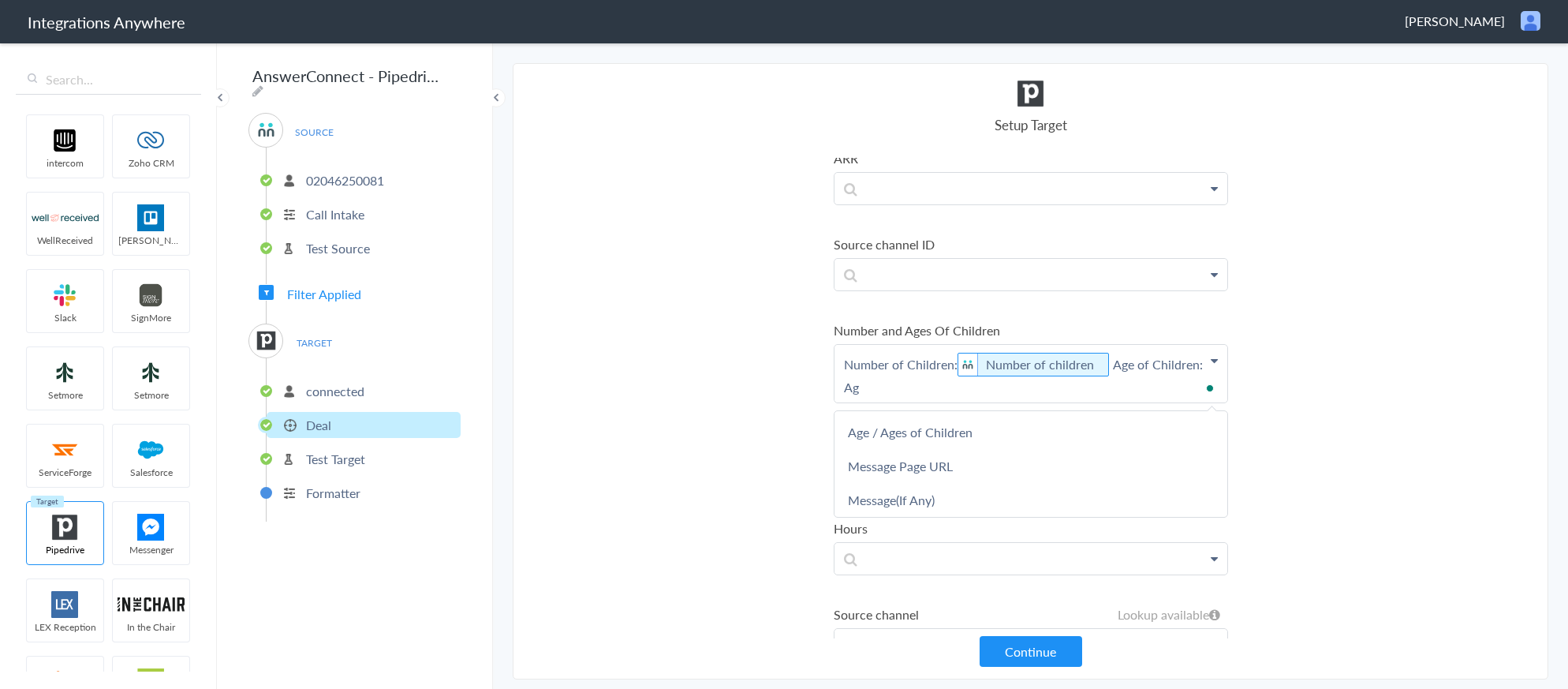
click at [939, 433] on link "Age / Ages of Children" at bounding box center [1030, 432] width 393 height 34
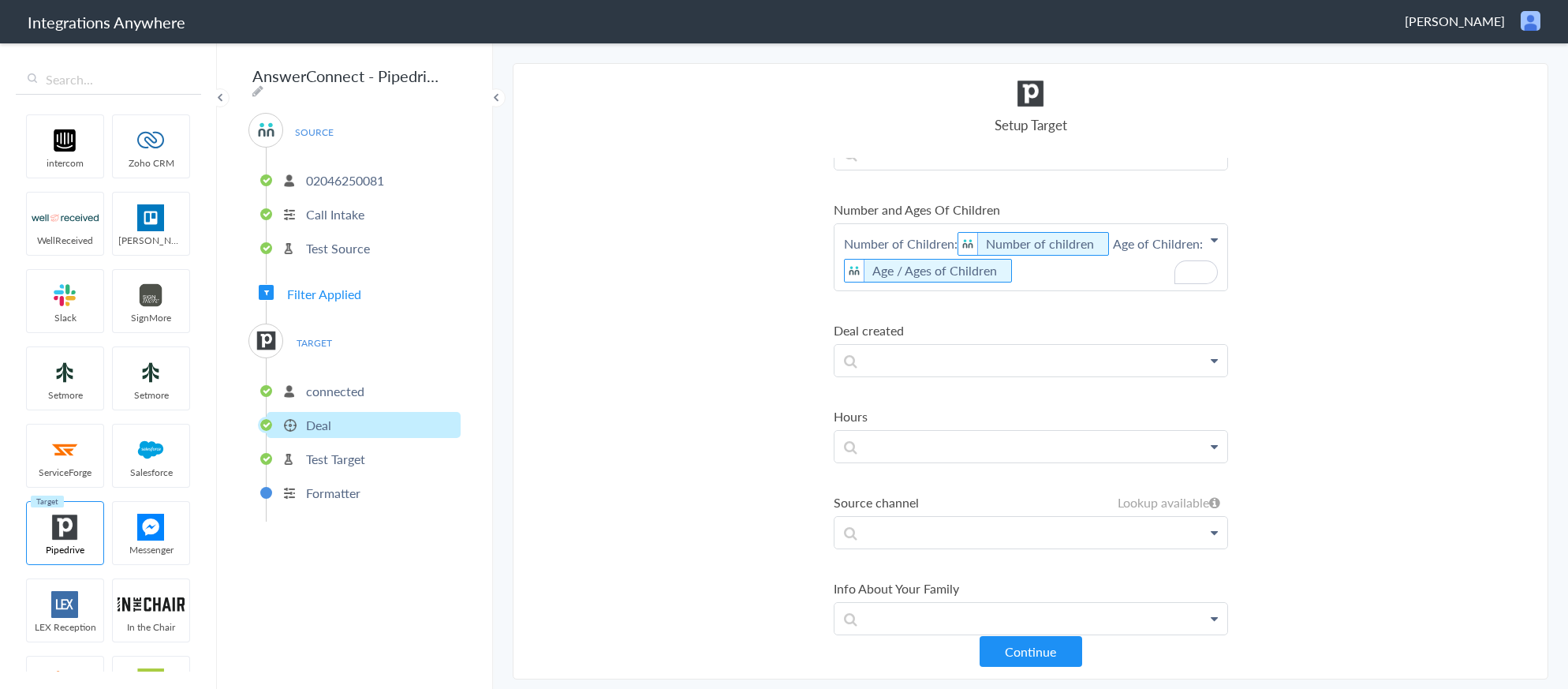
scroll to position [2818, 0]
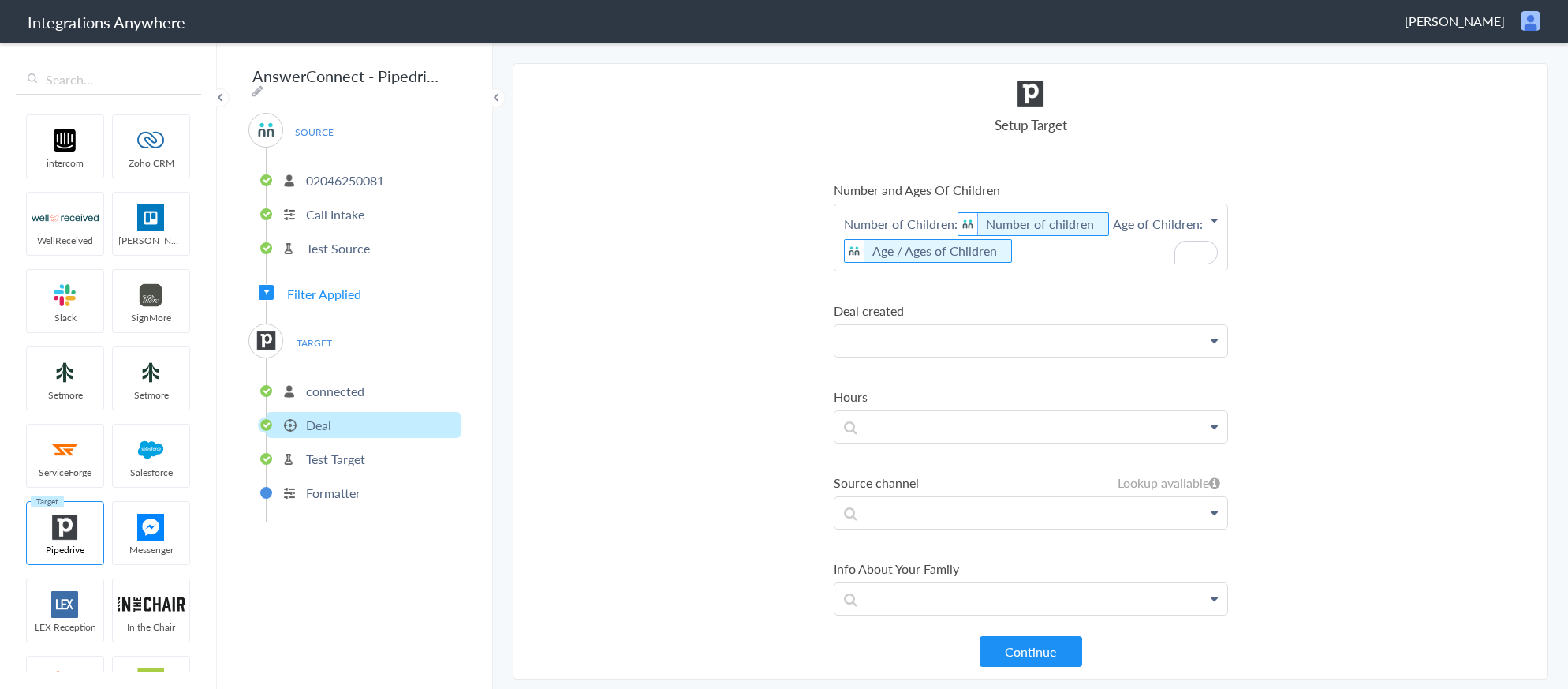
click at [1050, 351] on p at bounding box center [1030, 341] width 393 height 32
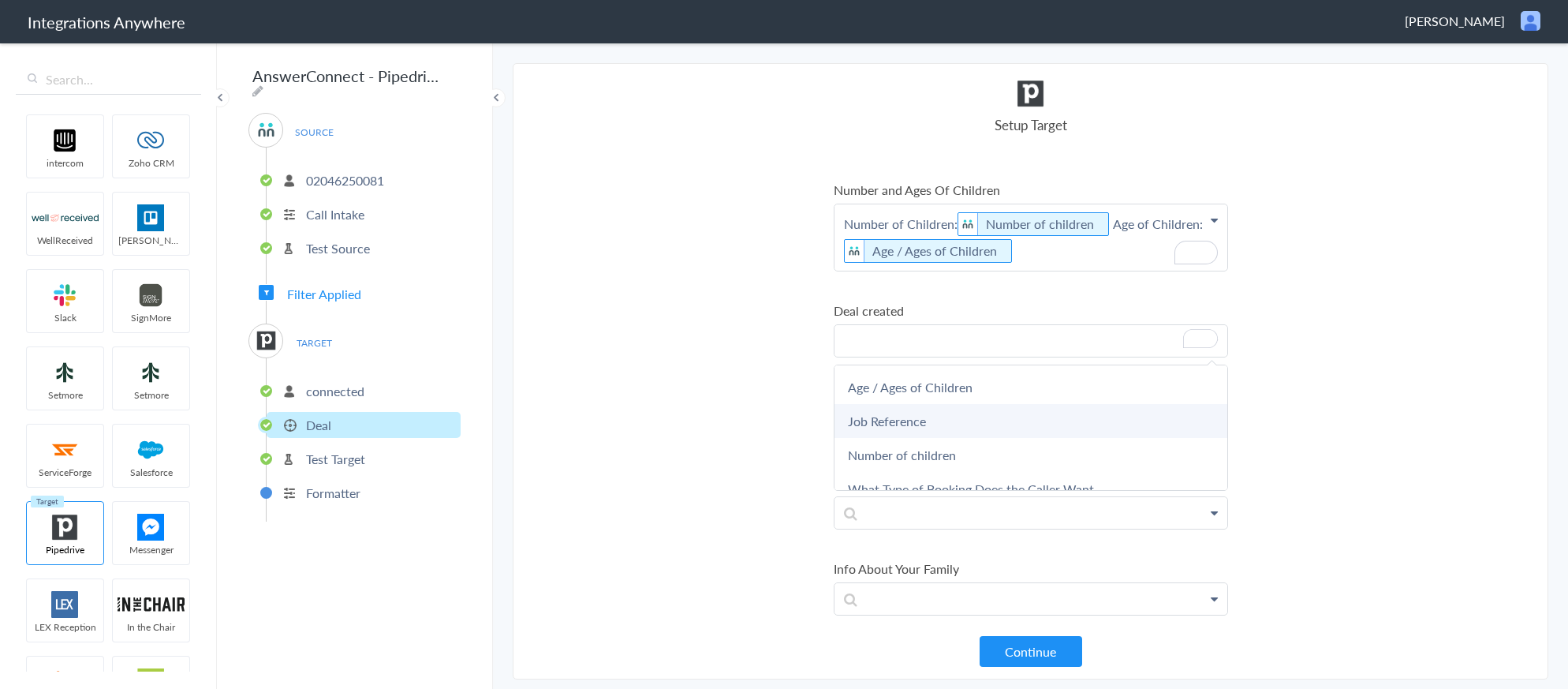
scroll to position [2824, 0]
click at [1023, 405] on link "Date stamp" at bounding box center [1030, 399] width 393 height 34
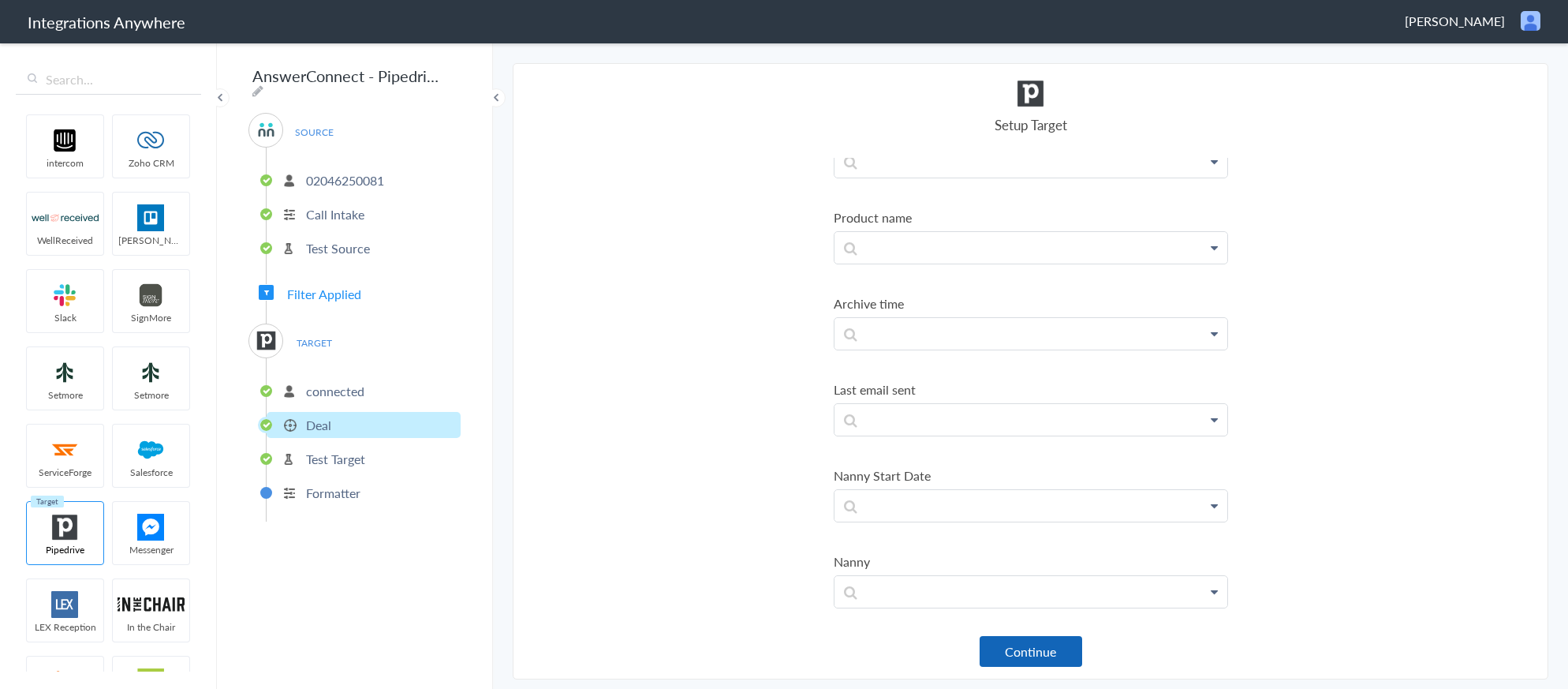
click at [1005, 645] on button "Continue" at bounding box center [1031, 651] width 102 height 31
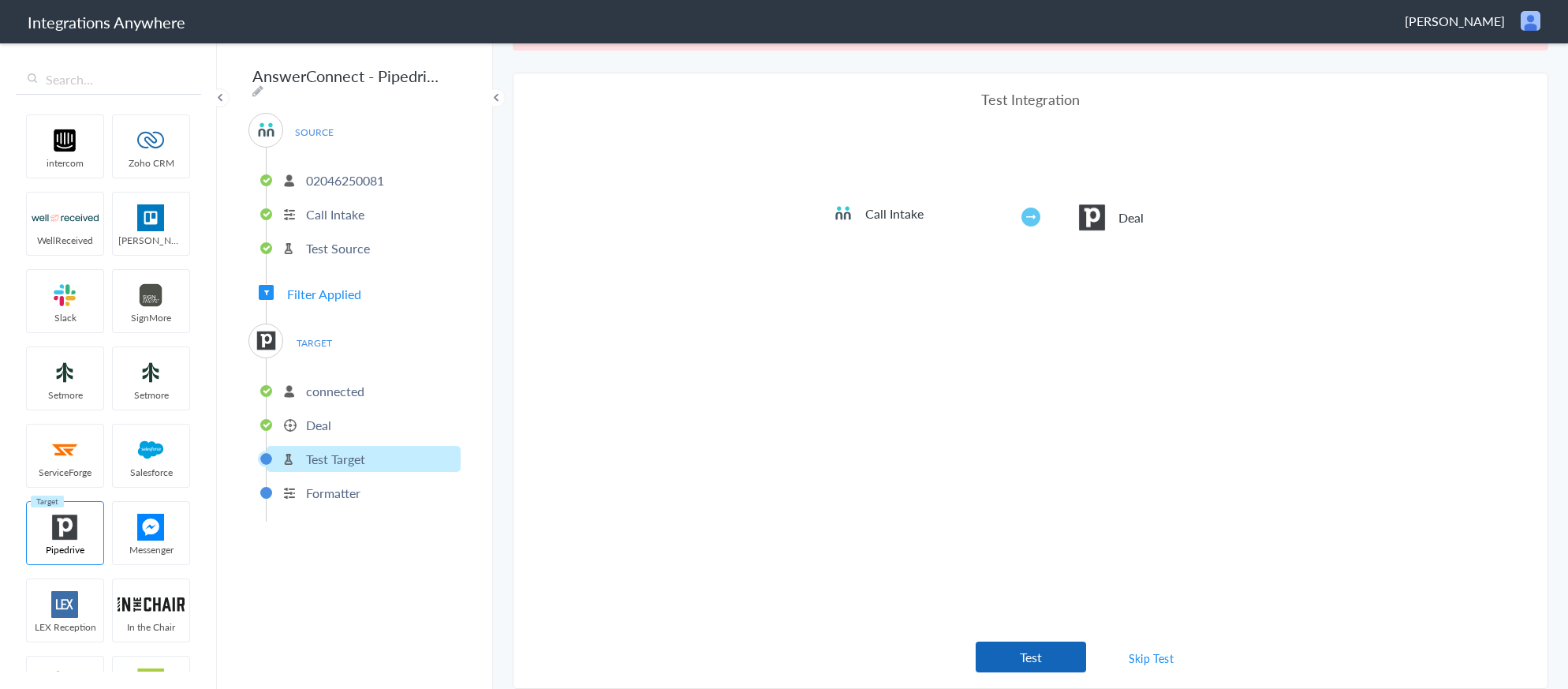
click at [1078, 650] on button "Test" at bounding box center [1031, 657] width 111 height 31
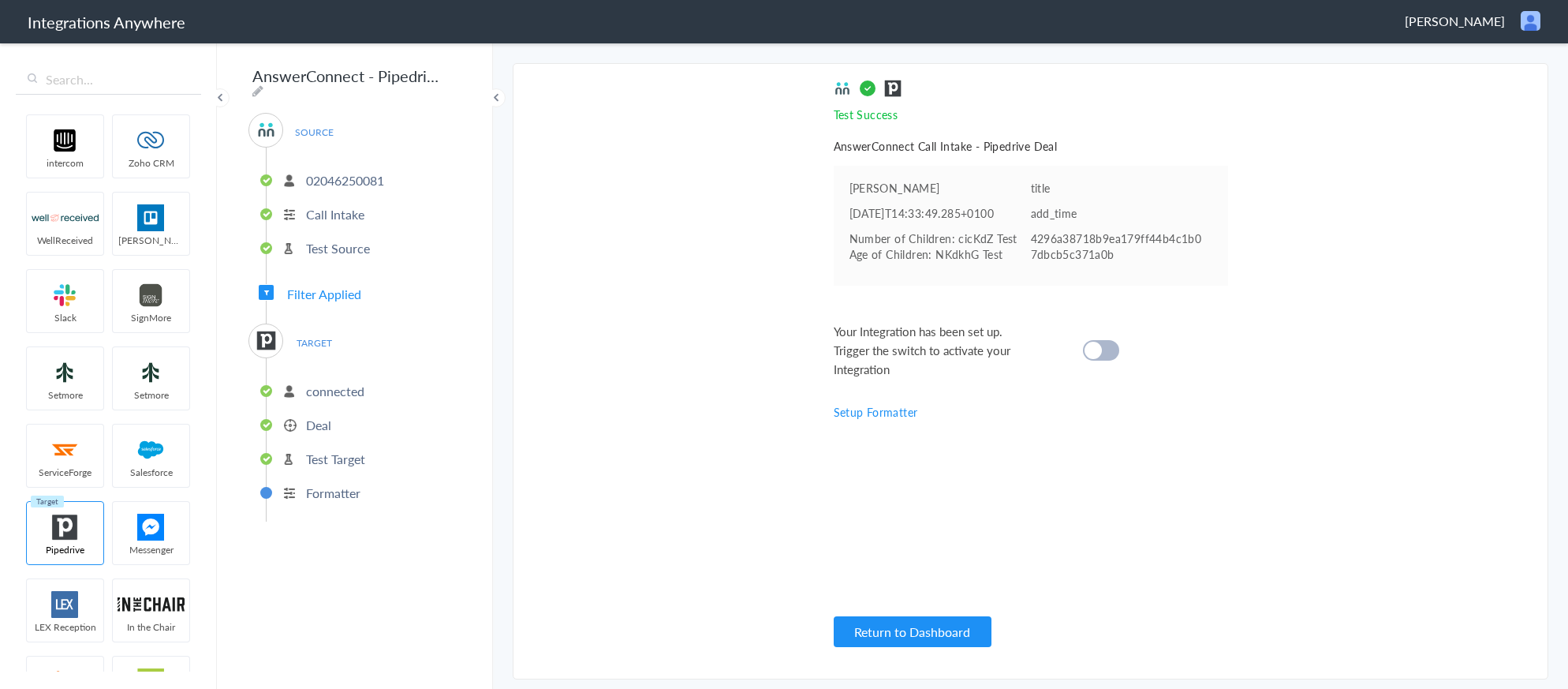
click at [1098, 347] on cite at bounding box center [1093, 350] width 18 height 18
click at [886, 638] on button "Return to Dashboard" at bounding box center [912, 631] width 157 height 31
